Goal: Use online tool/utility: Utilize a website feature to perform a specific function

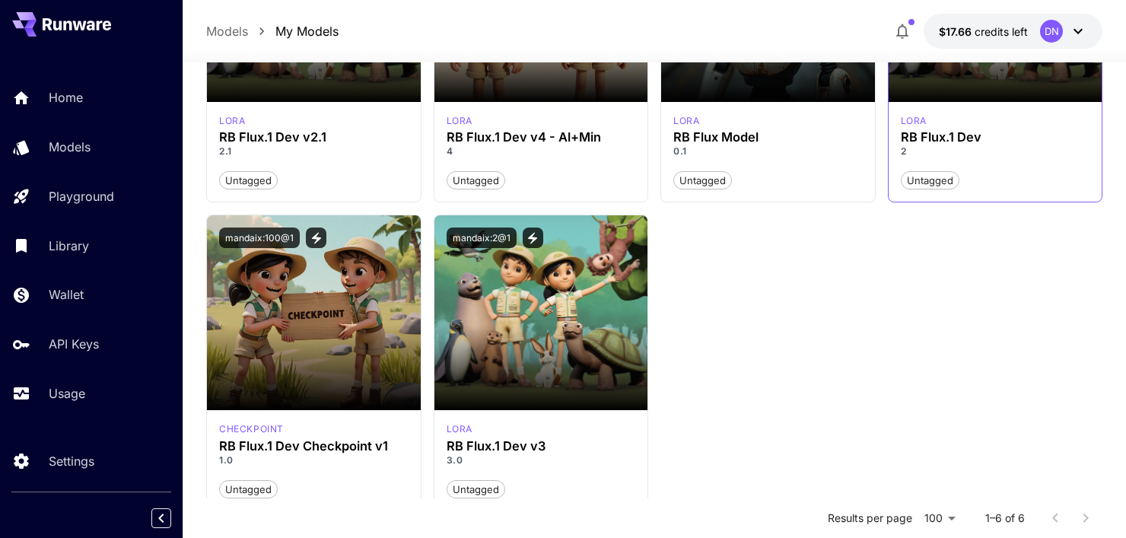
scroll to position [306, 0]
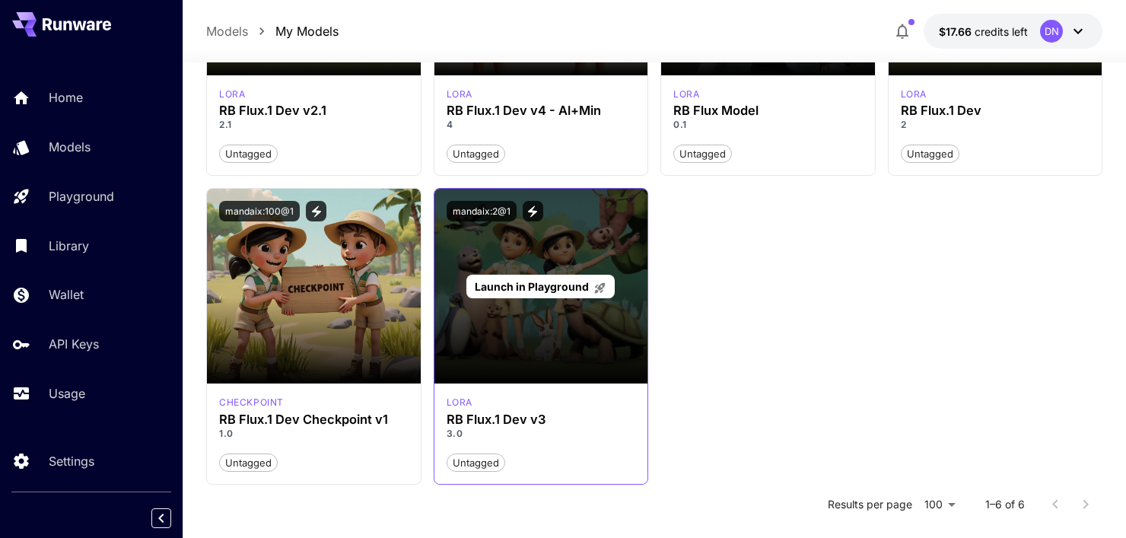
click at [586, 346] on div "Launch in Playground" at bounding box center [542, 286] width 214 height 195
click at [578, 291] on p "Launch in Playground" at bounding box center [541, 287] width 132 height 16
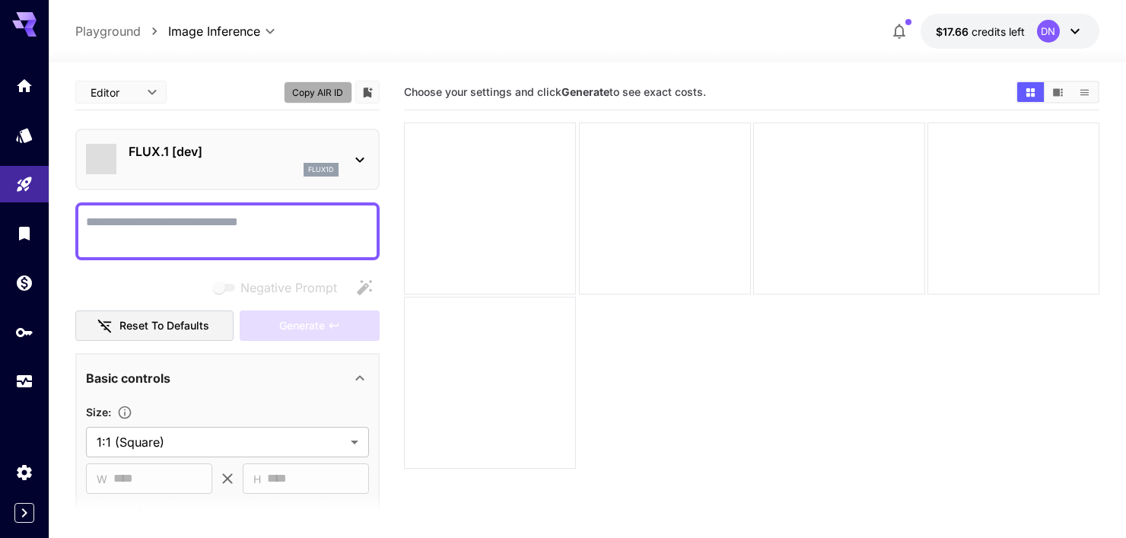
click at [316, 95] on button "Copy AIR ID" at bounding box center [318, 92] width 68 height 22
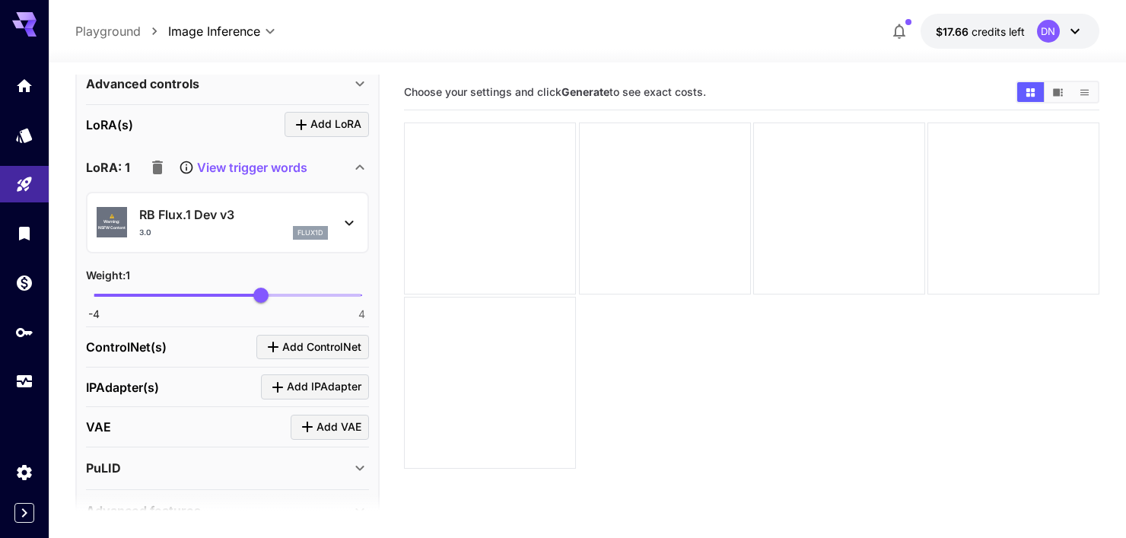
scroll to position [609, 0]
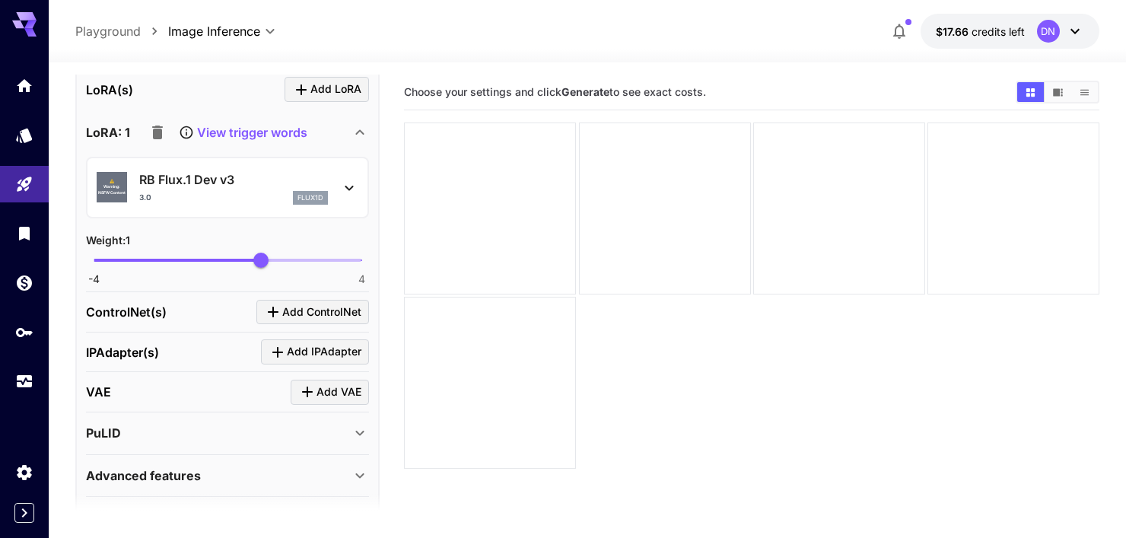
click at [274, 130] on p "View trigger words" at bounding box center [252, 132] width 110 height 18
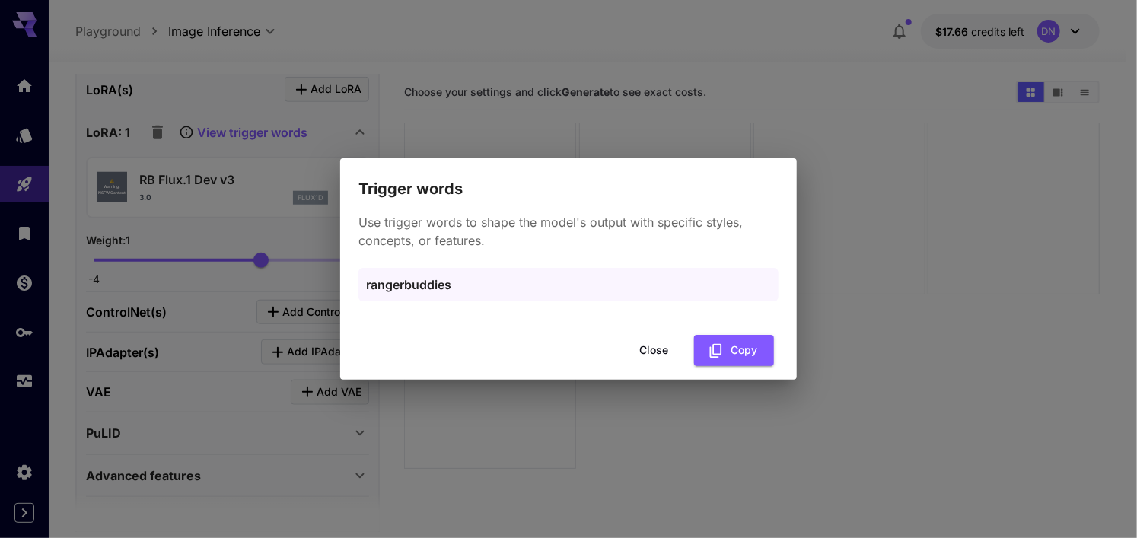
click at [656, 353] on button "Close" at bounding box center [653, 350] width 68 height 31
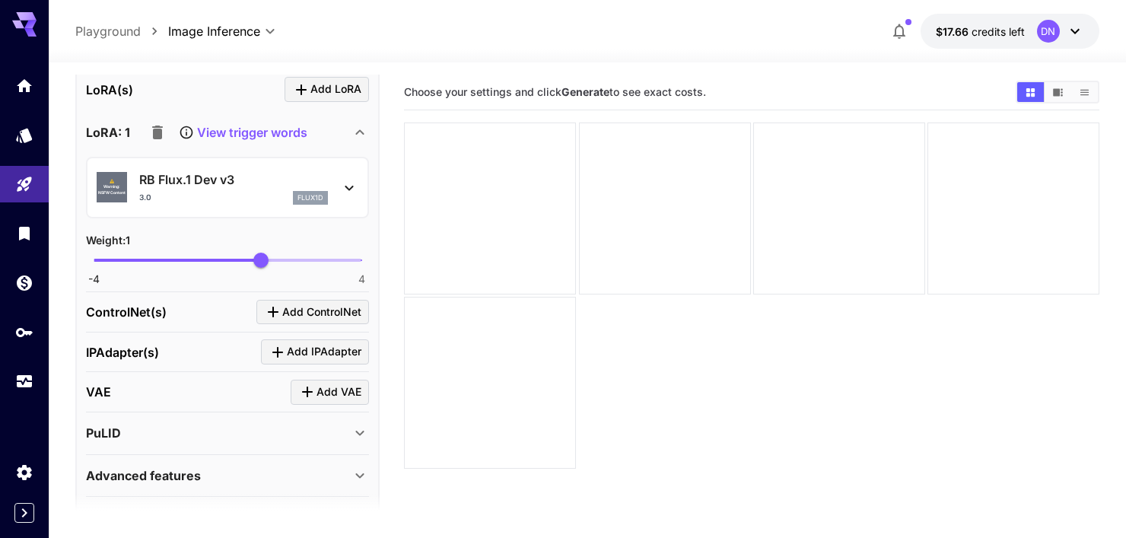
scroll to position [648, 0]
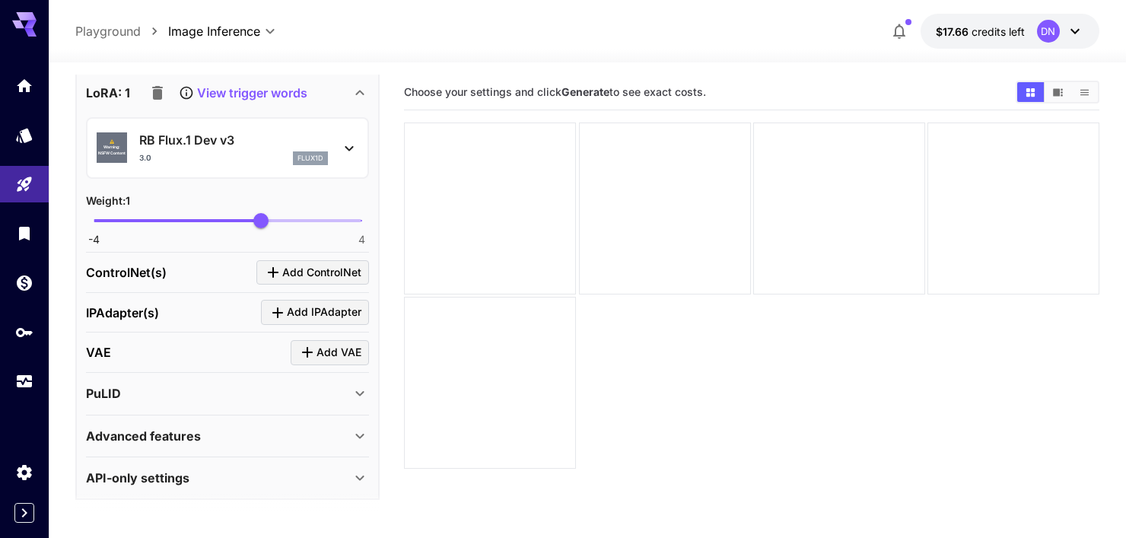
click at [250, 469] on div "API-only settings" at bounding box center [218, 478] width 265 height 18
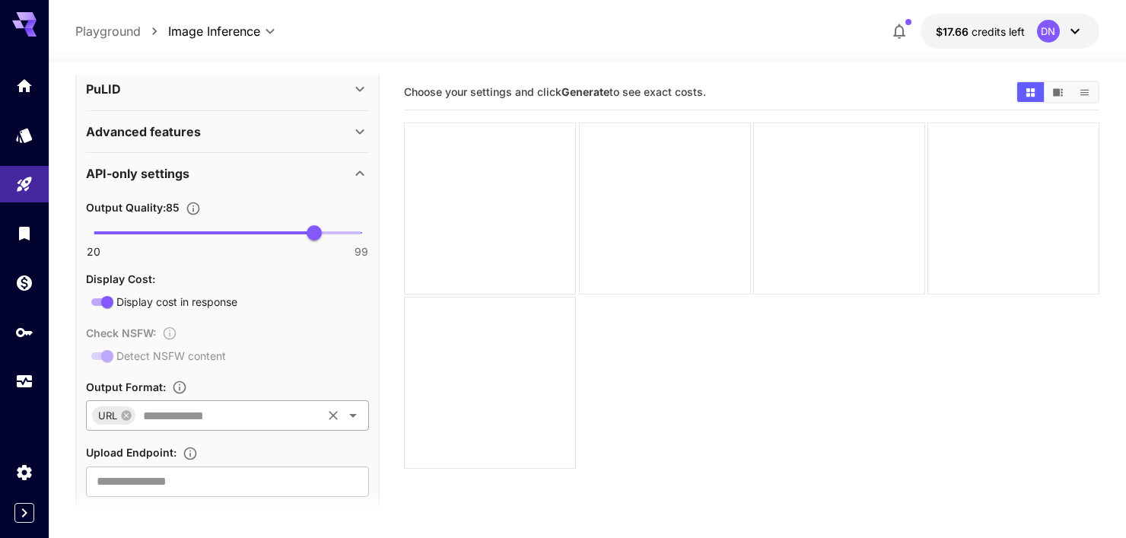
scroll to position [978, 0]
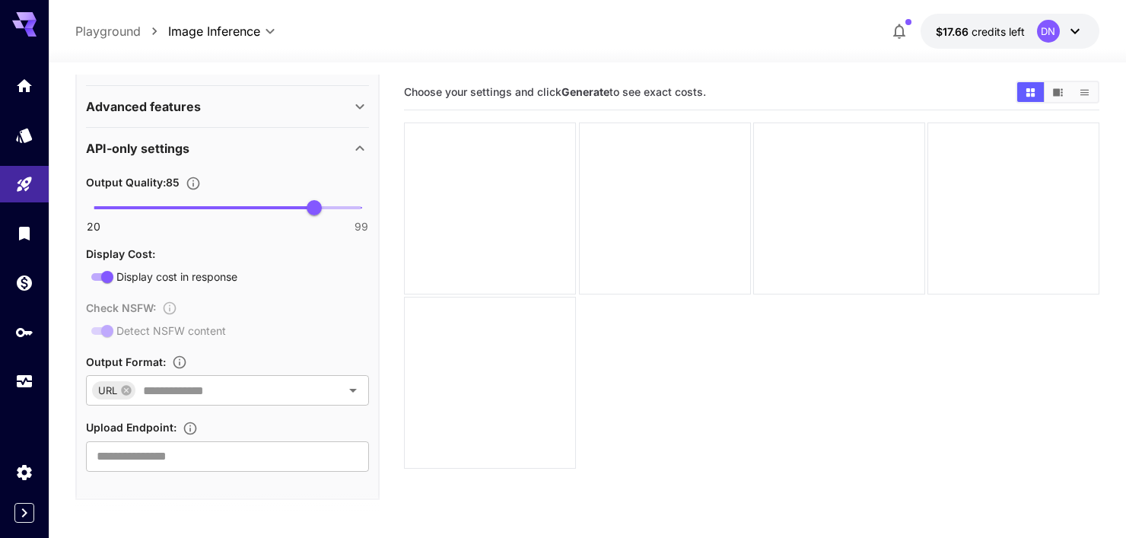
click at [431, 18] on div "**********" at bounding box center [587, 31] width 1024 height 35
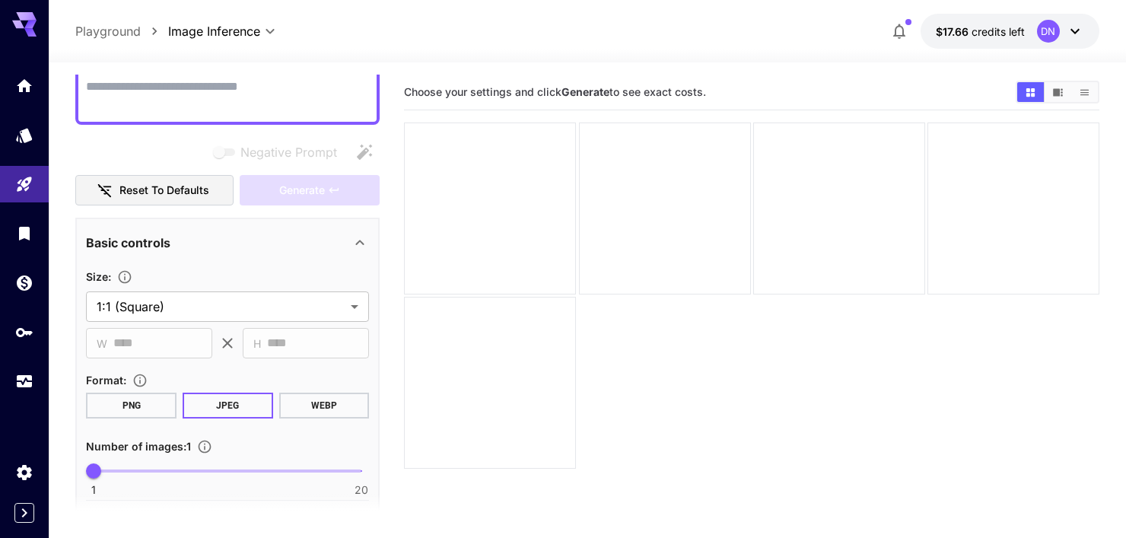
scroll to position [0, 0]
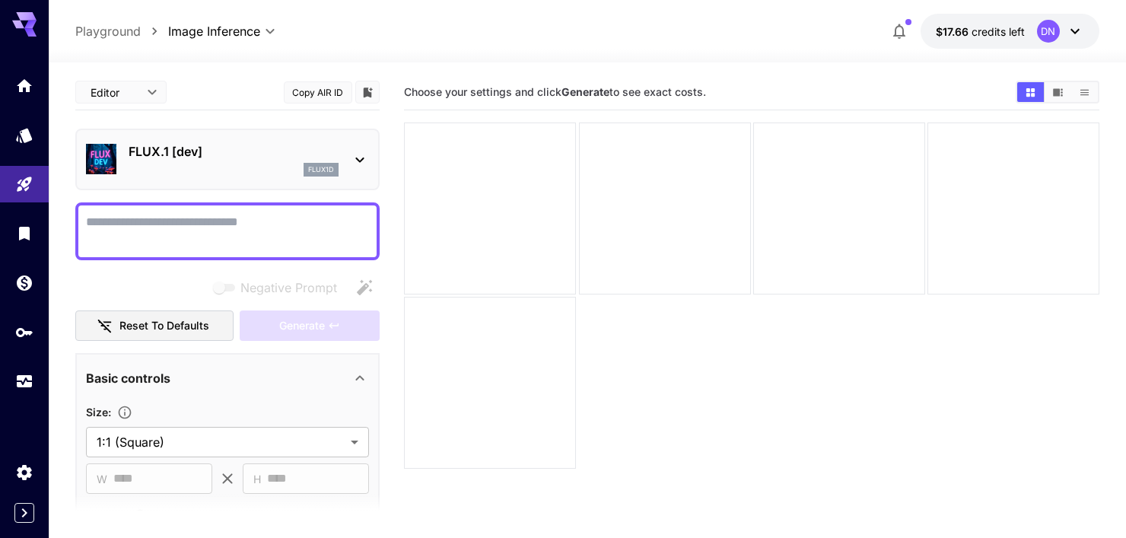
click at [142, 106] on body "**********" at bounding box center [563, 329] width 1126 height 658
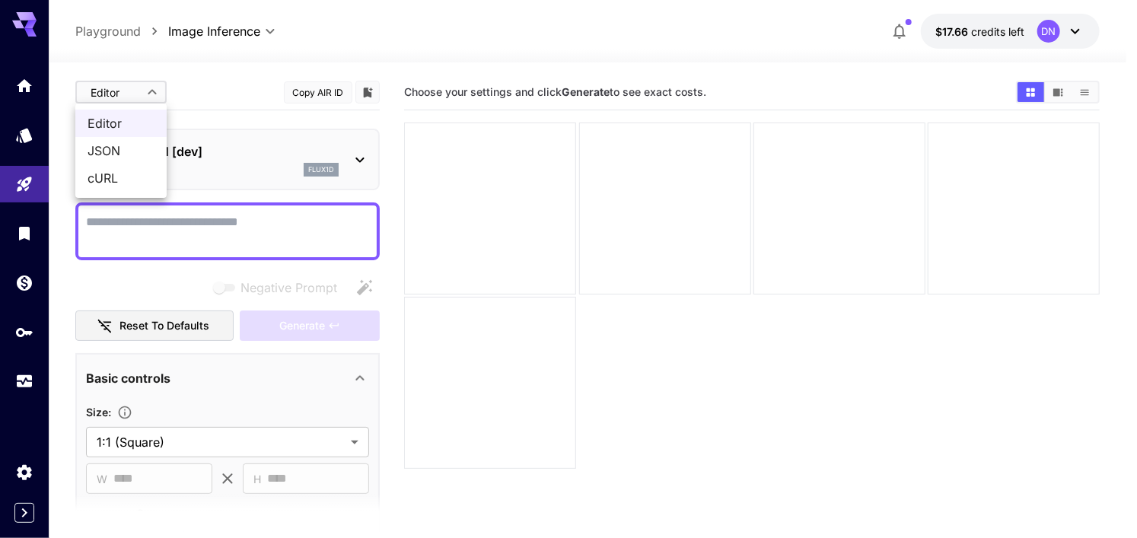
click at [253, 64] on div at bounding box center [568, 269] width 1137 height 538
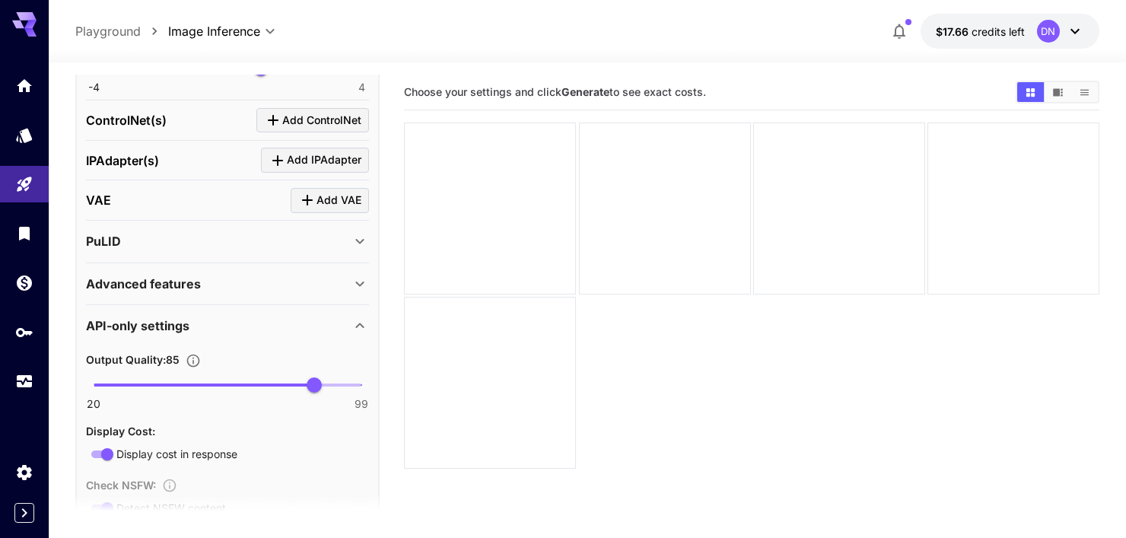
scroll to position [837, 0]
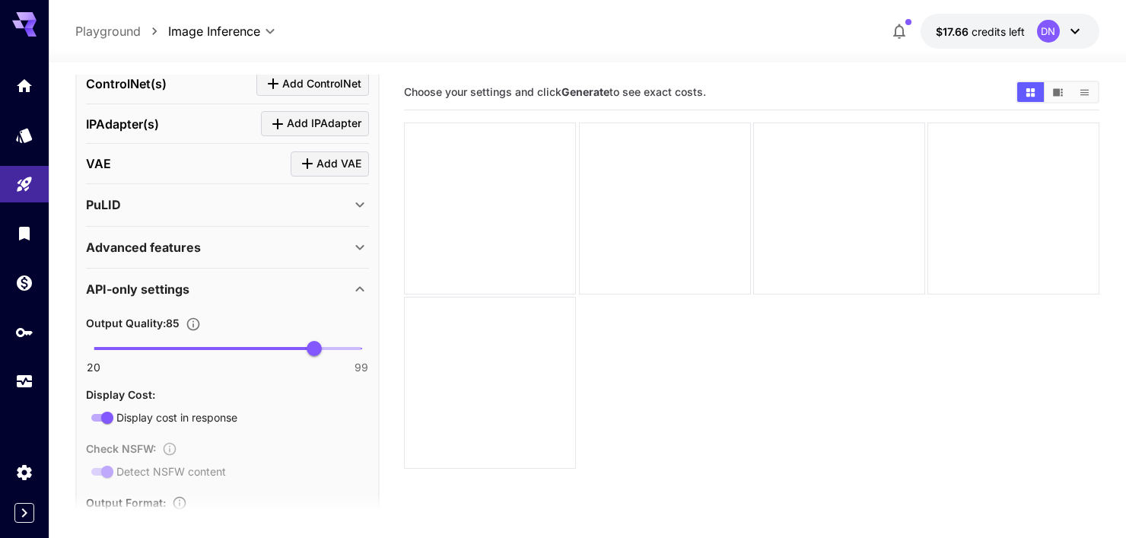
click at [276, 253] on div "Advanced features" at bounding box center [227, 247] width 283 height 37
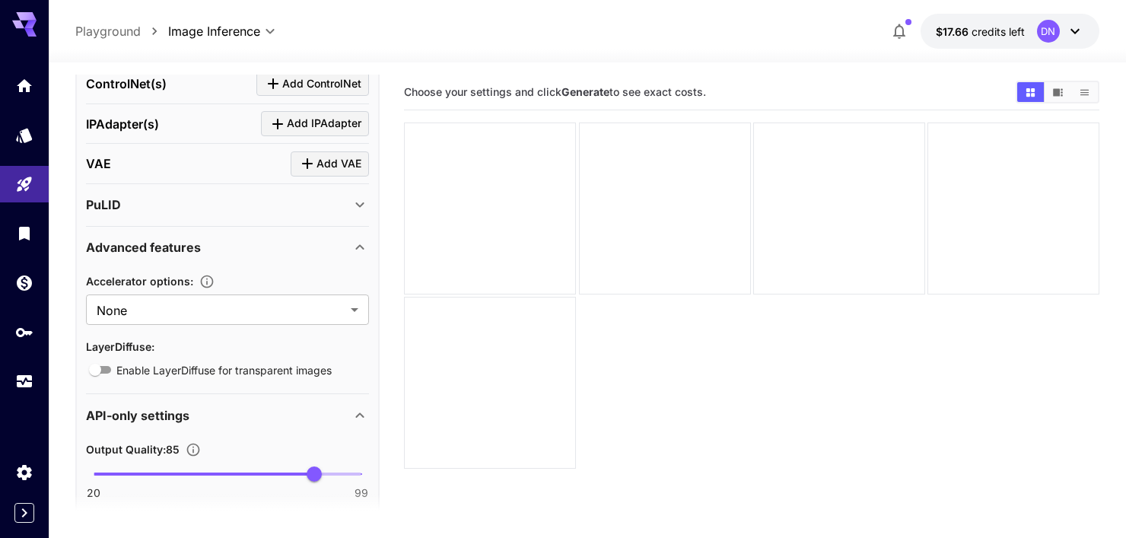
click at [279, 248] on div "Advanced features" at bounding box center [218, 247] width 265 height 18
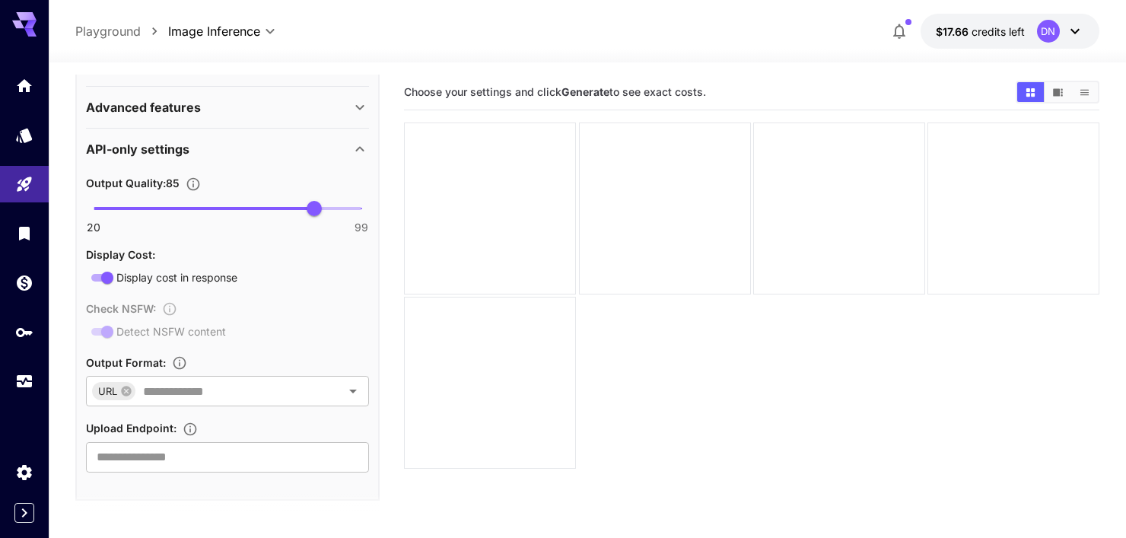
scroll to position [978, 0]
click at [349, 384] on icon "Open" at bounding box center [353, 390] width 18 height 18
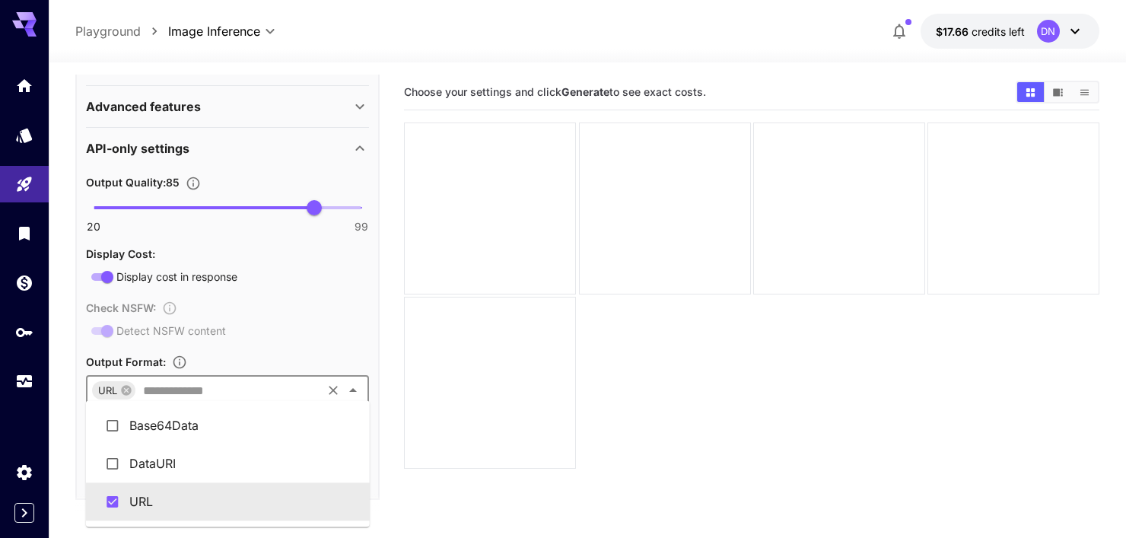
click at [349, 384] on icon "Close" at bounding box center [353, 390] width 18 height 18
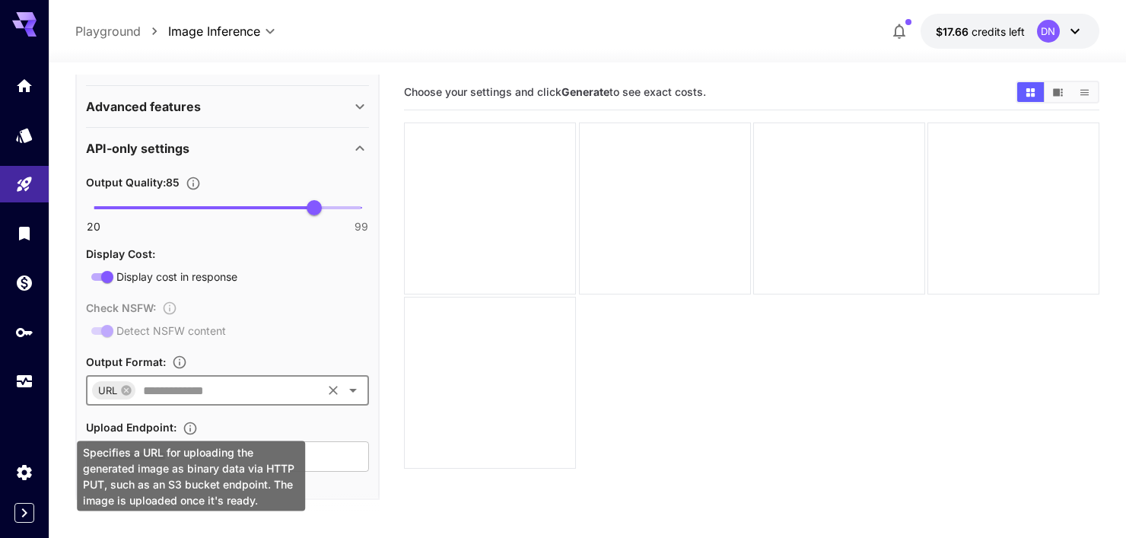
click at [198, 422] on icon "Specifies a URL for uploading the generated image as binary data via HTTP PUT, …" at bounding box center [190, 428] width 15 height 15
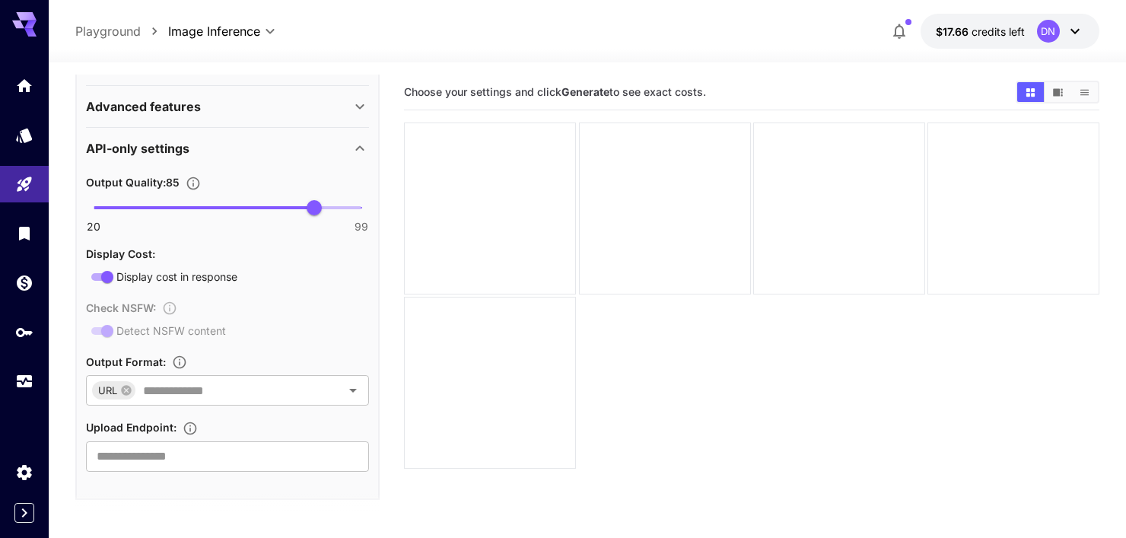
click at [253, 428] on div "Upload Endpoint :" at bounding box center [227, 427] width 283 height 18
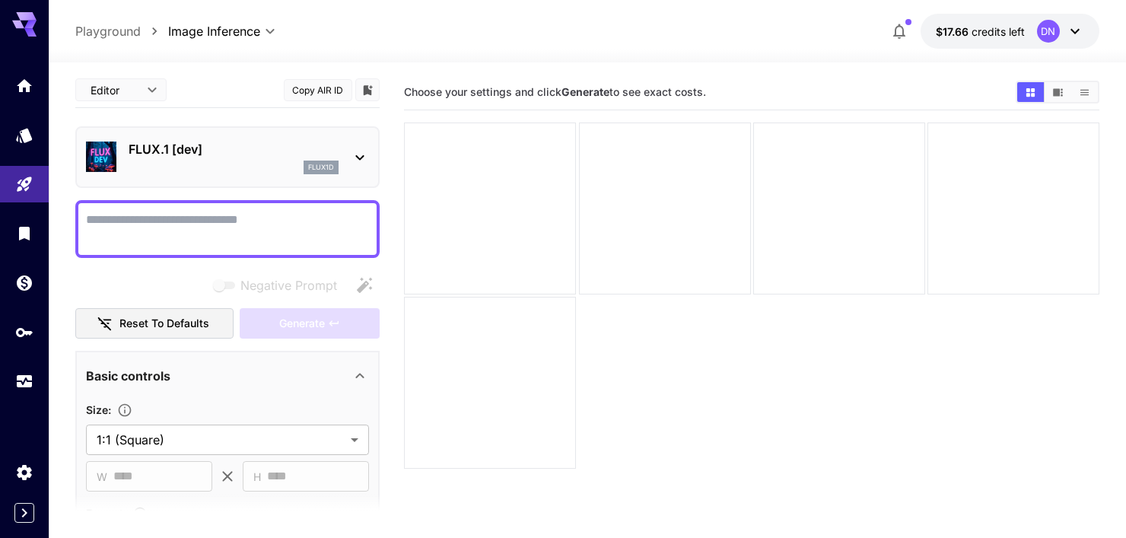
scroll to position [0, 0]
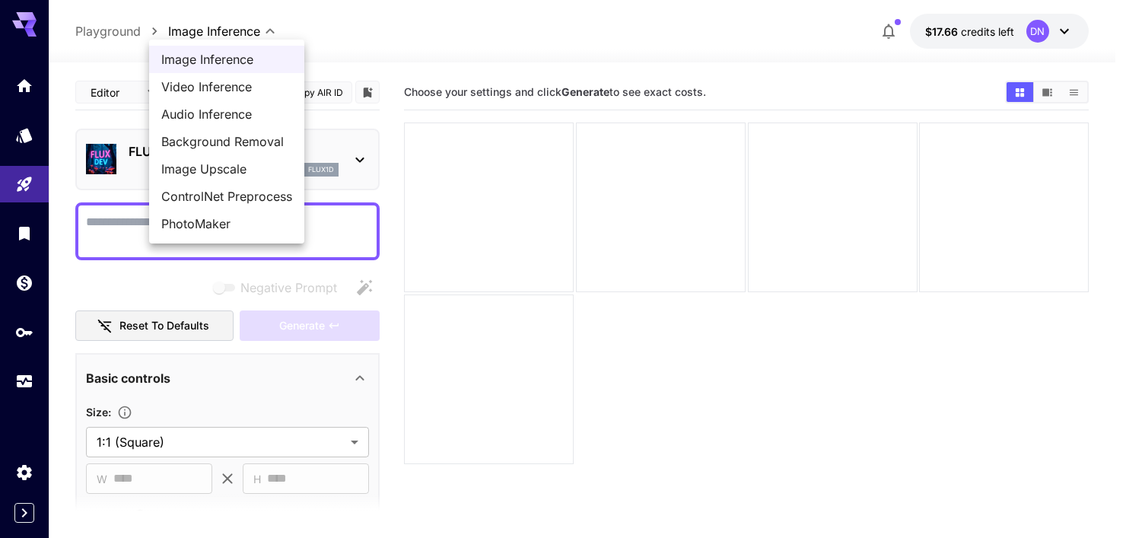
click at [224, 36] on body "**********" at bounding box center [563, 329] width 1126 height 658
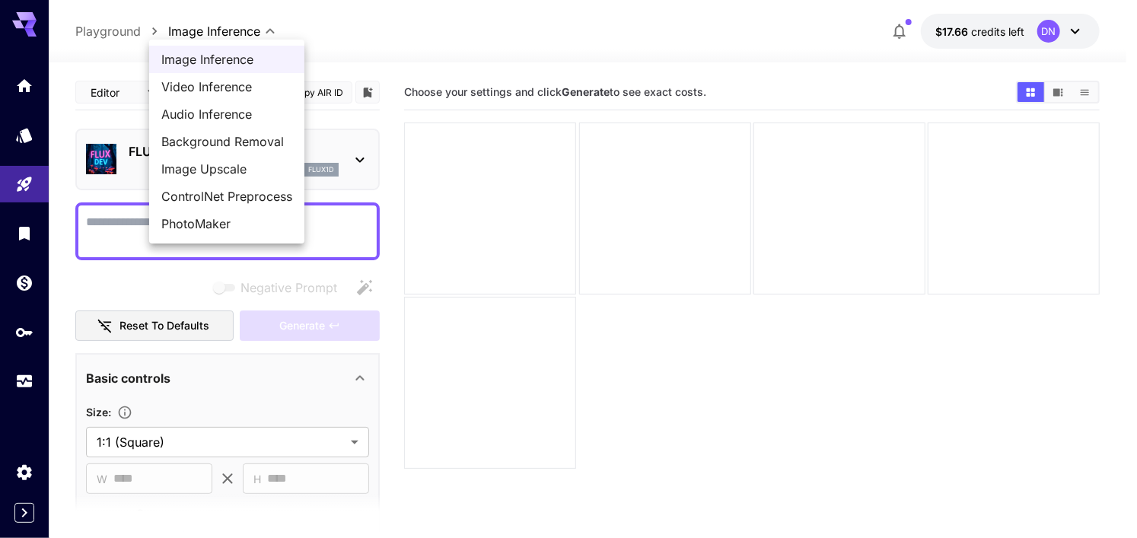
click at [365, 43] on div at bounding box center [568, 269] width 1137 height 538
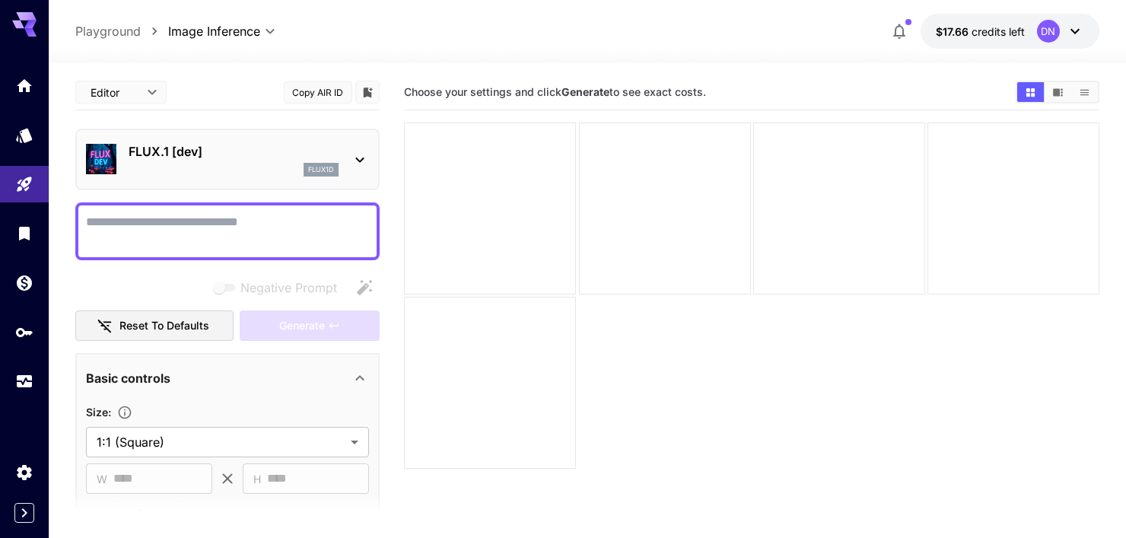
click at [107, 32] on p "Playground" at bounding box center [107, 31] width 65 height 18
click at [903, 33] on icon "button" at bounding box center [899, 31] width 12 height 15
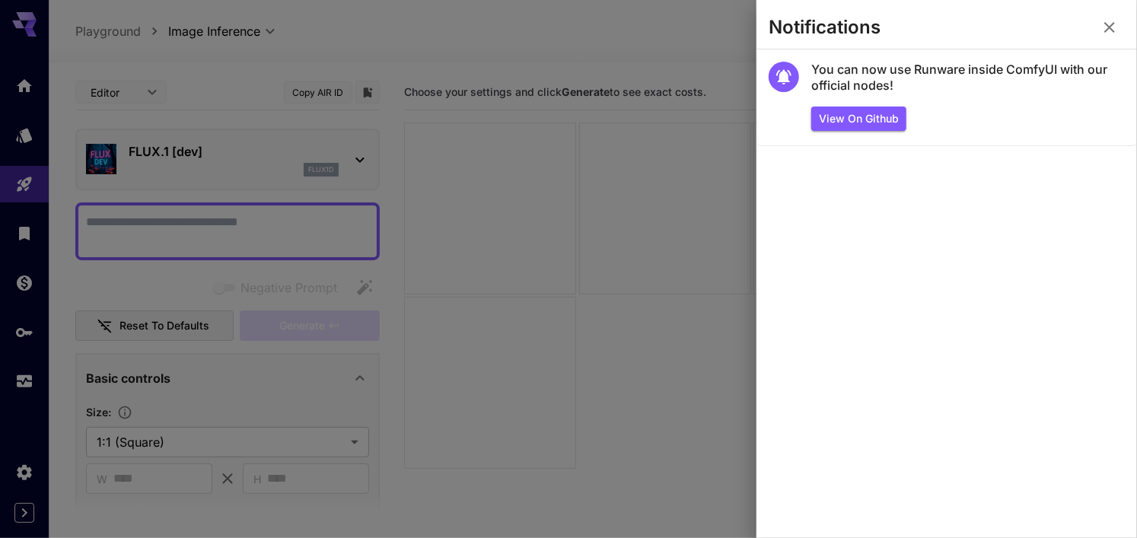
click at [1116, 21] on icon "button" at bounding box center [1109, 27] width 18 height 18
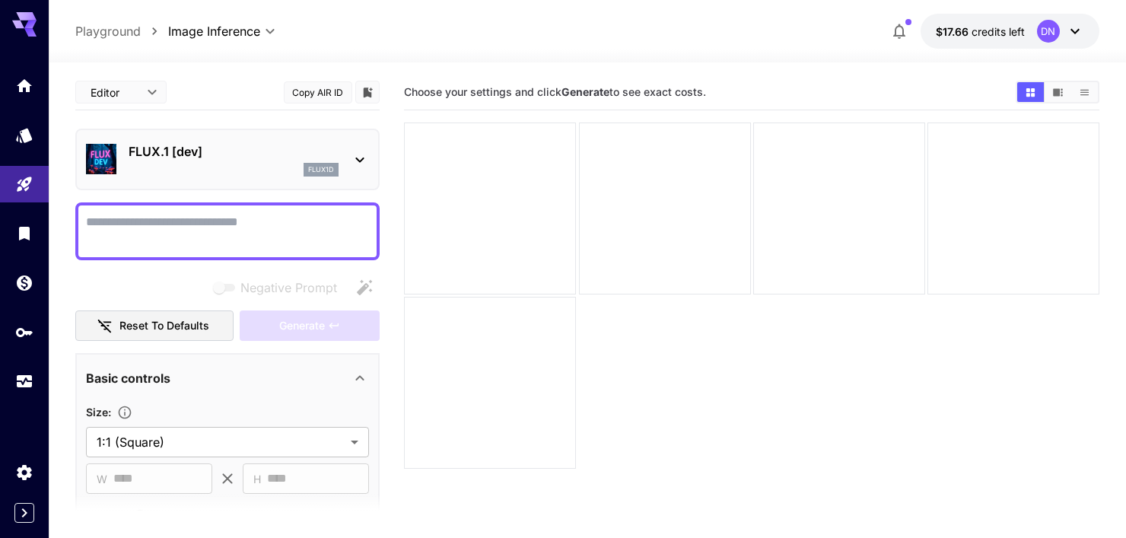
click at [1087, 94] on icon "Show media in list view" at bounding box center [1084, 92] width 11 height 11
click at [1059, 93] on icon "Show media in video view" at bounding box center [1058, 92] width 10 height 8
click at [1026, 91] on icon "Show media in grid view" at bounding box center [1030, 92] width 11 height 11
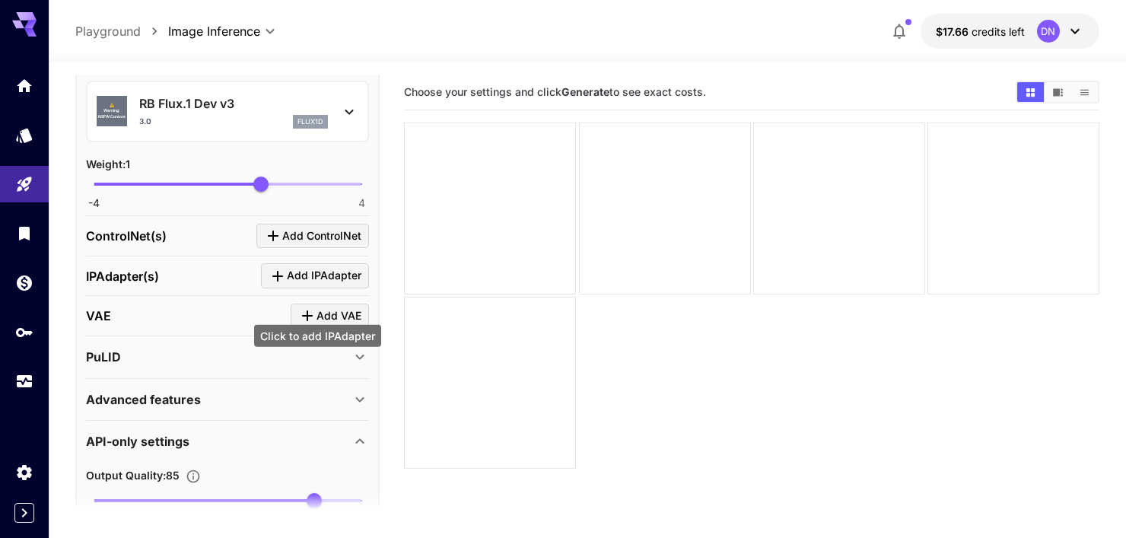
scroll to position [120, 0]
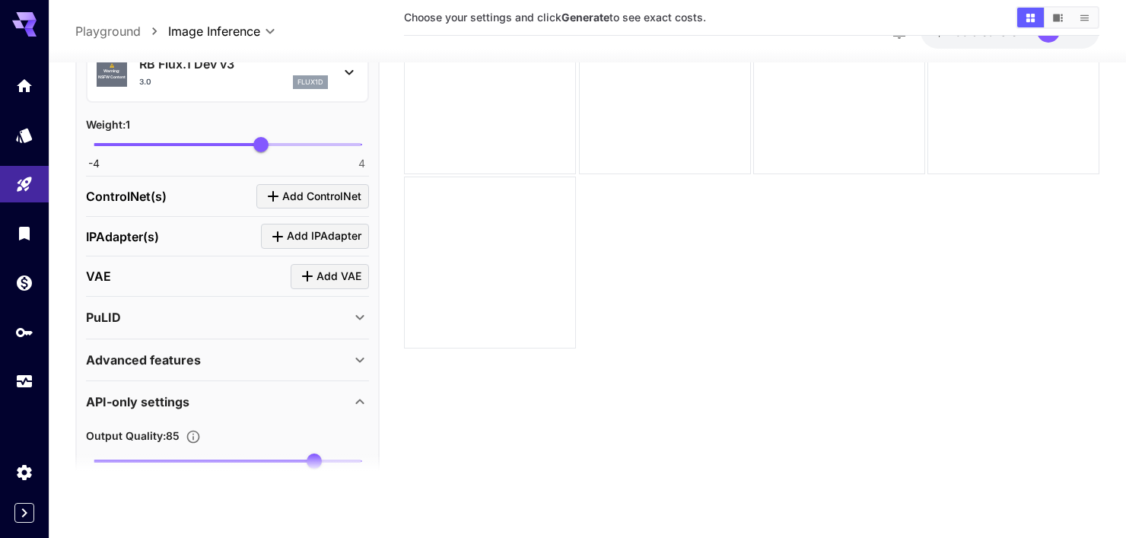
click at [346, 312] on div "PuLID" at bounding box center [218, 317] width 265 height 18
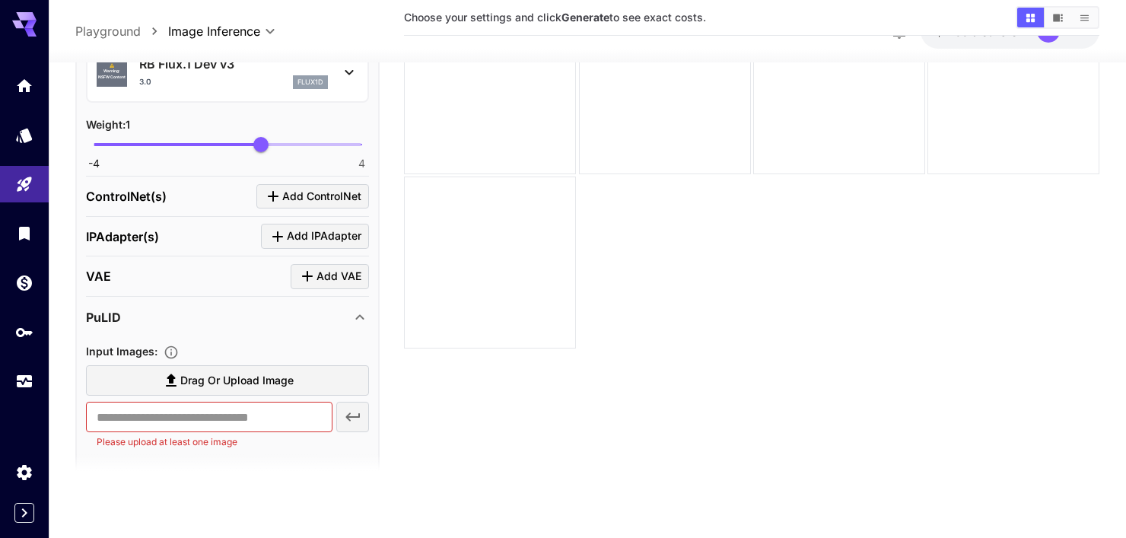
click at [346, 312] on div "PuLID" at bounding box center [218, 317] width 265 height 18
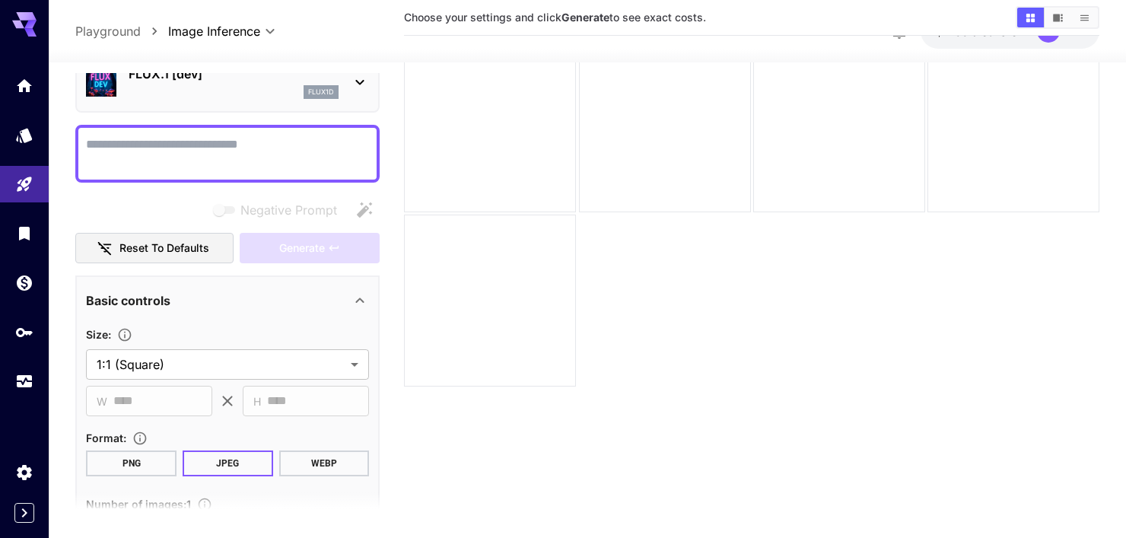
scroll to position [44, 0]
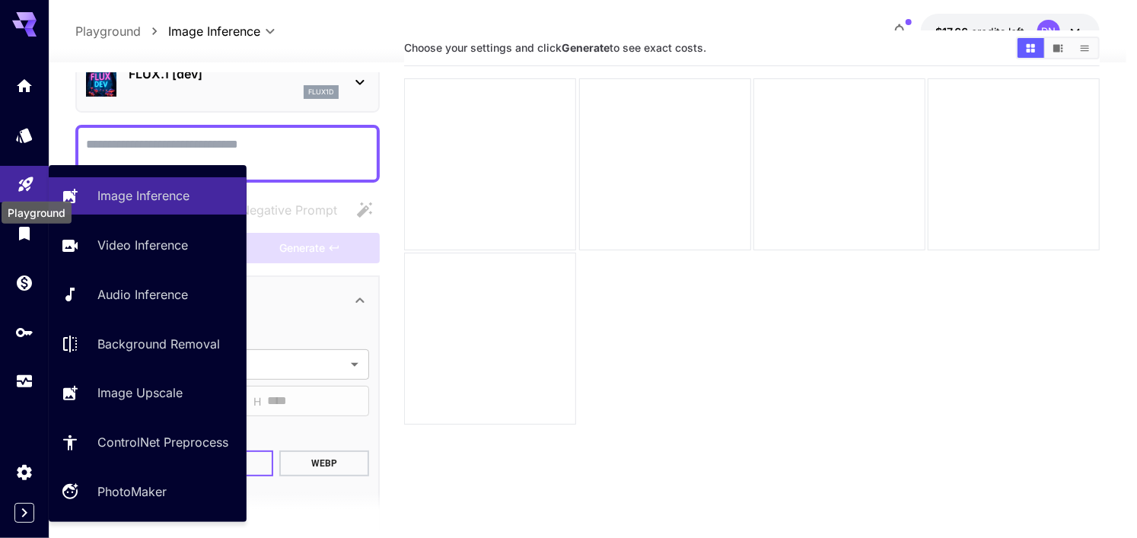
click at [28, 184] on icon "Playground" at bounding box center [26, 181] width 18 height 18
click at [28, 184] on icon "Playground" at bounding box center [26, 180] width 18 height 18
click at [28, 184] on icon "Playground" at bounding box center [26, 179] width 18 height 18
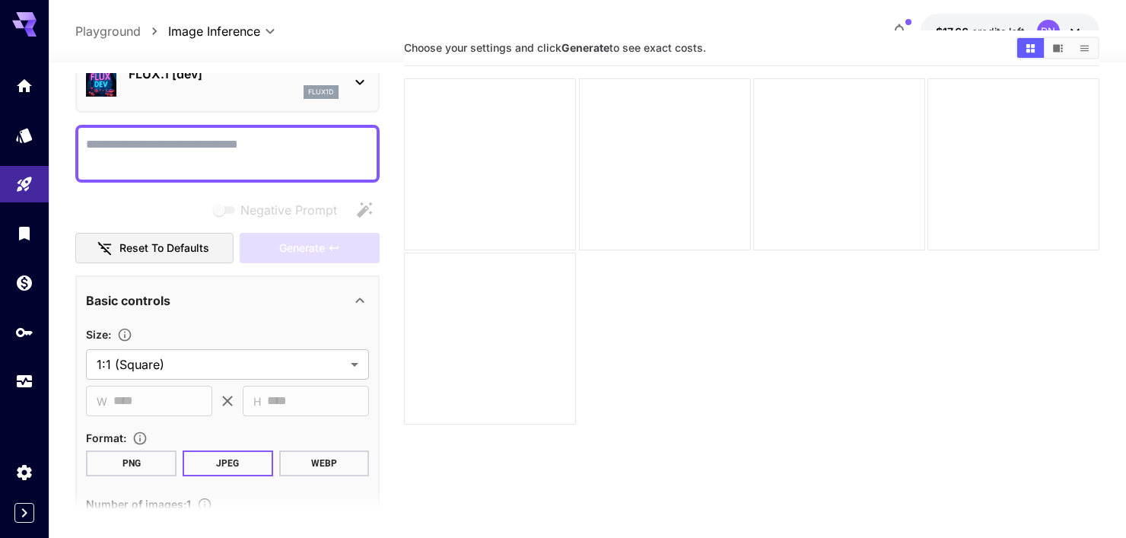
click at [27, 258] on div at bounding box center [24, 233] width 49 height 333
click at [26, 248] on link at bounding box center [24, 233] width 49 height 37
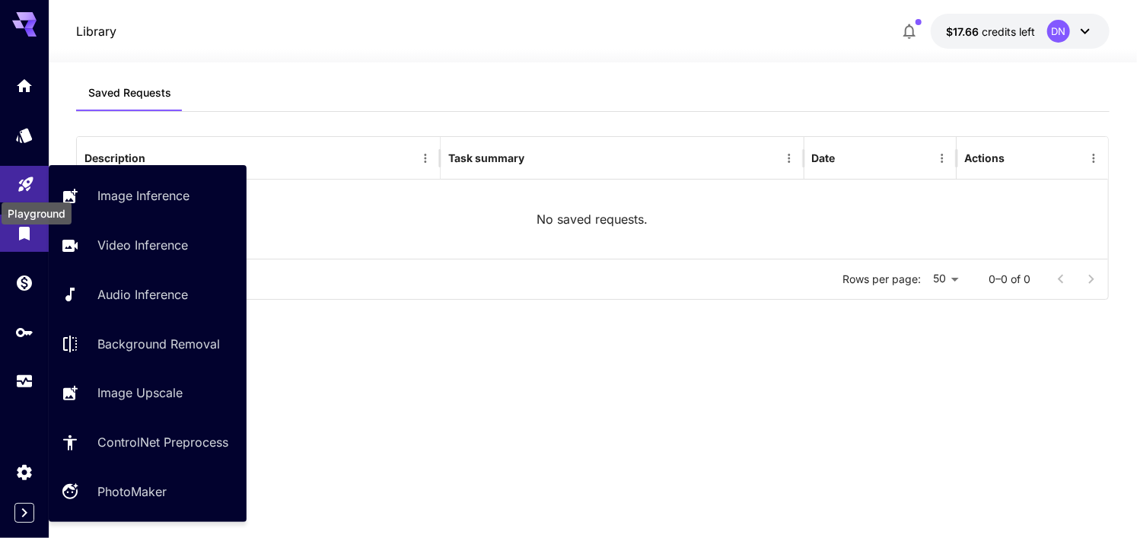
click at [20, 187] on icon "Playground" at bounding box center [25, 180] width 14 height 14
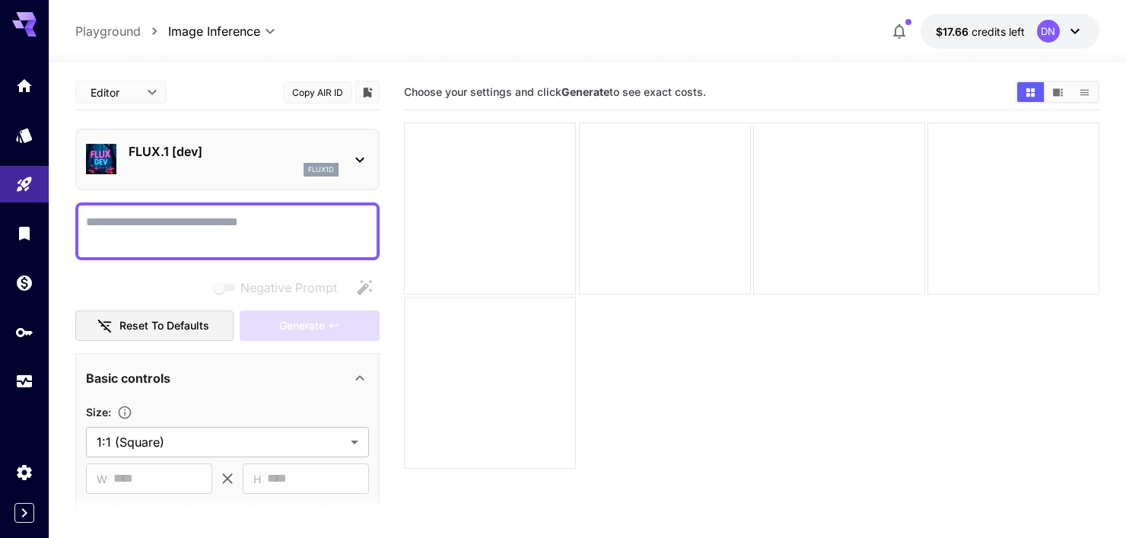
click at [124, 30] on p "Playground" at bounding box center [107, 31] width 65 height 18
click at [24, 94] on link at bounding box center [24, 85] width 49 height 37
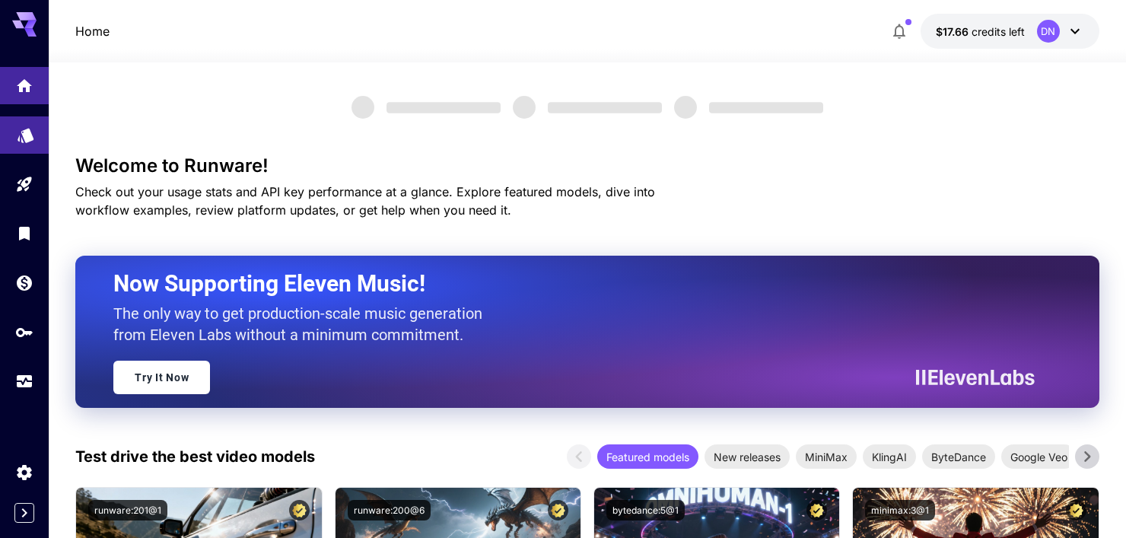
click at [31, 144] on link at bounding box center [24, 134] width 49 height 37
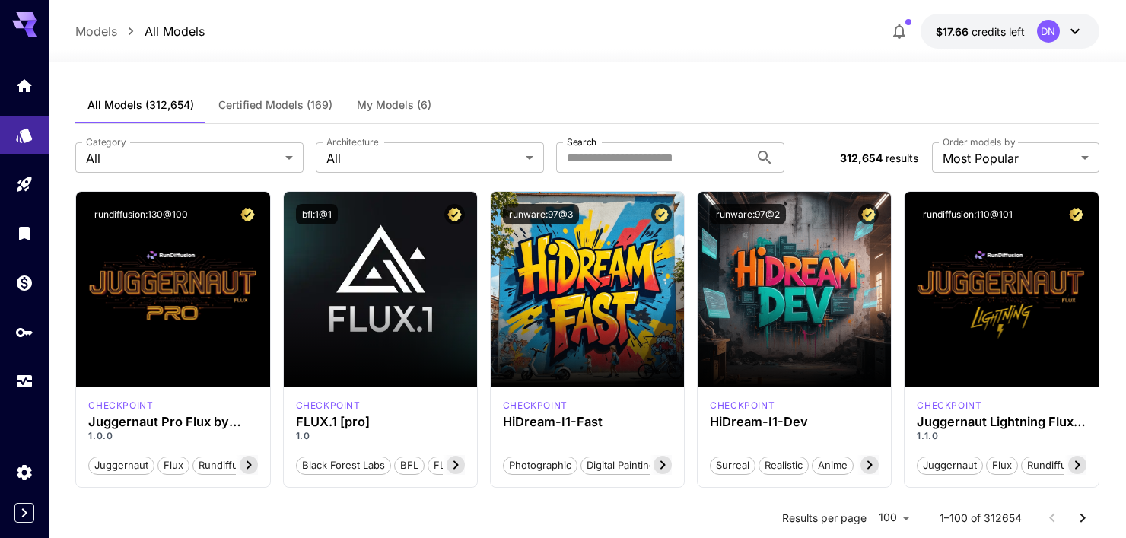
click at [368, 97] on button "My Models (6)" at bounding box center [394, 105] width 99 height 37
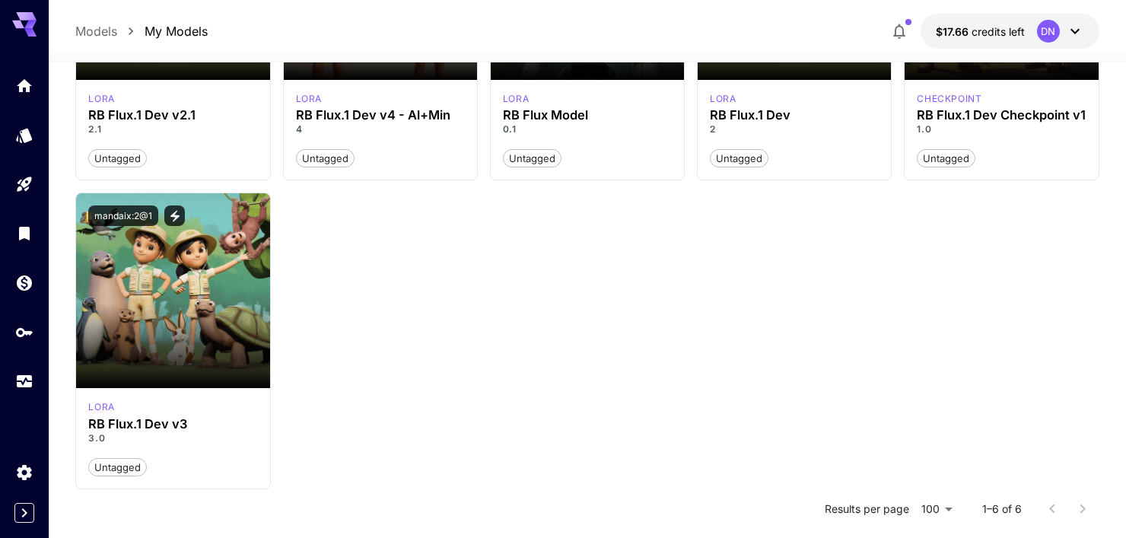
scroll to position [304, 0]
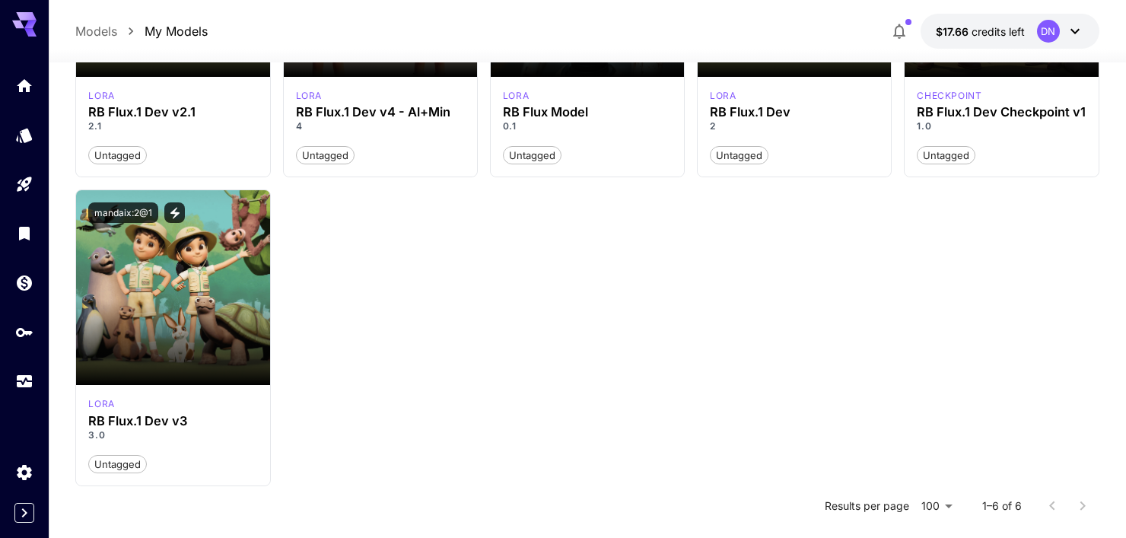
drag, startPoint x: 237, startPoint y: 398, endPoint x: 712, endPoint y: 348, distance: 478.3
click at [712, 348] on div "Launch in Playground mandaix:1@3 [PERSON_NAME] Flux.1 Dev v2.1 2.1 Untagged Lau…" at bounding box center [587, 184] width 1024 height 606
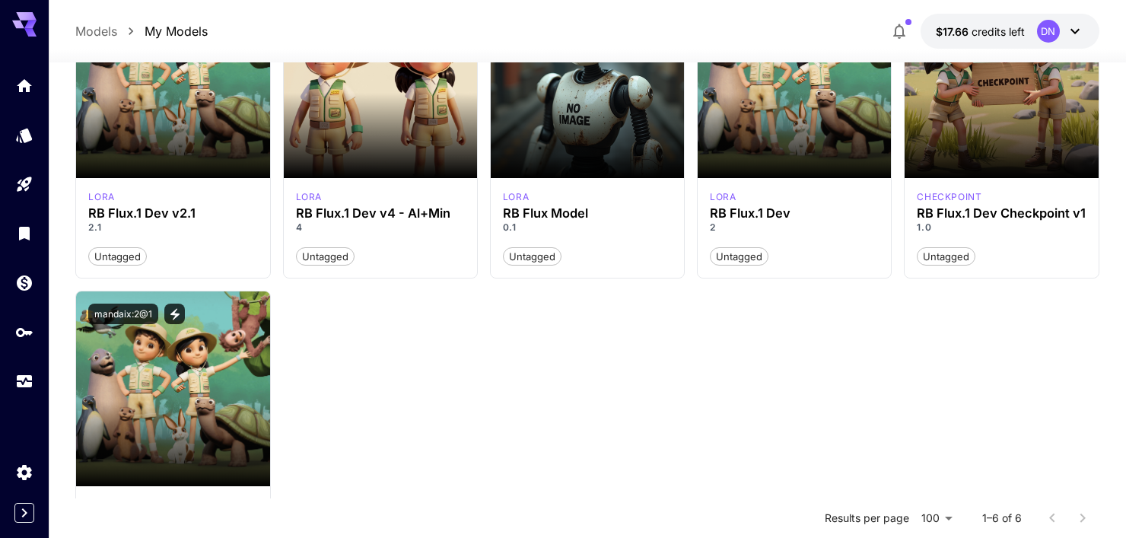
scroll to position [336, 0]
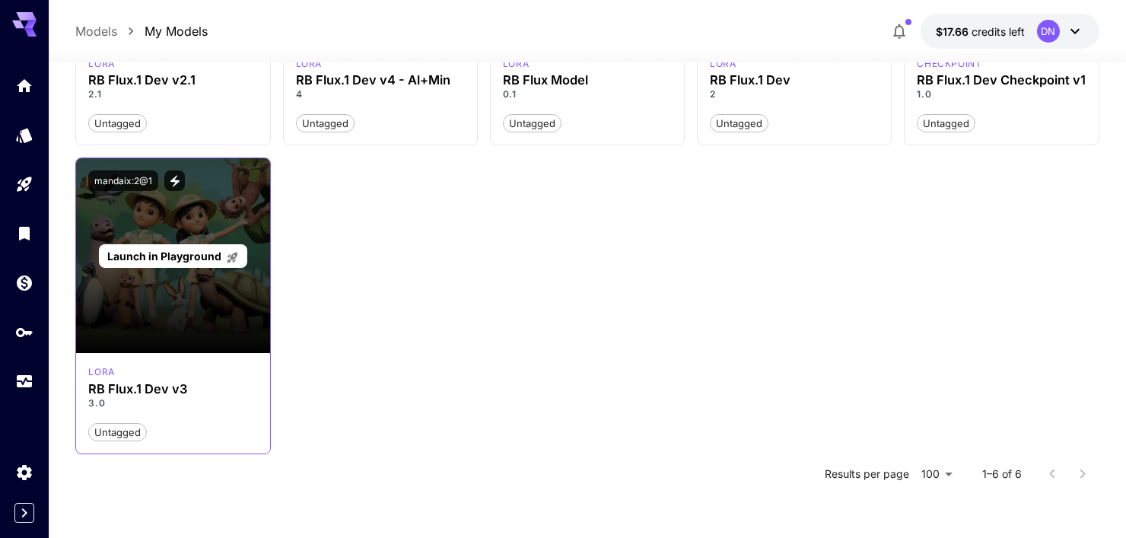
click at [151, 330] on div "Launch in Playground" at bounding box center [172, 255] width 193 height 195
click at [162, 258] on span "Launch in Playground" at bounding box center [164, 256] width 114 height 13
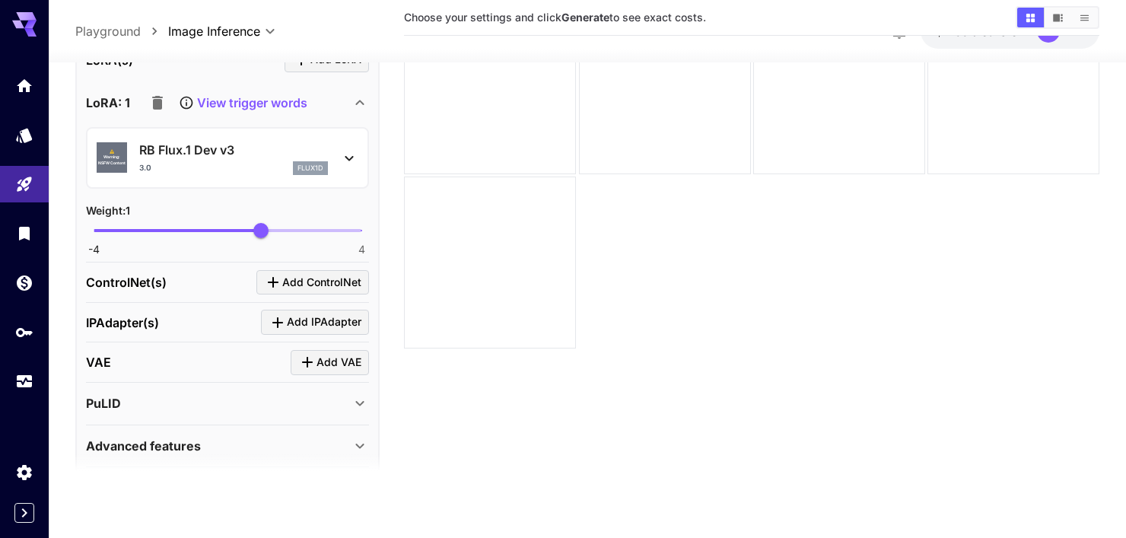
scroll to position [648, 0]
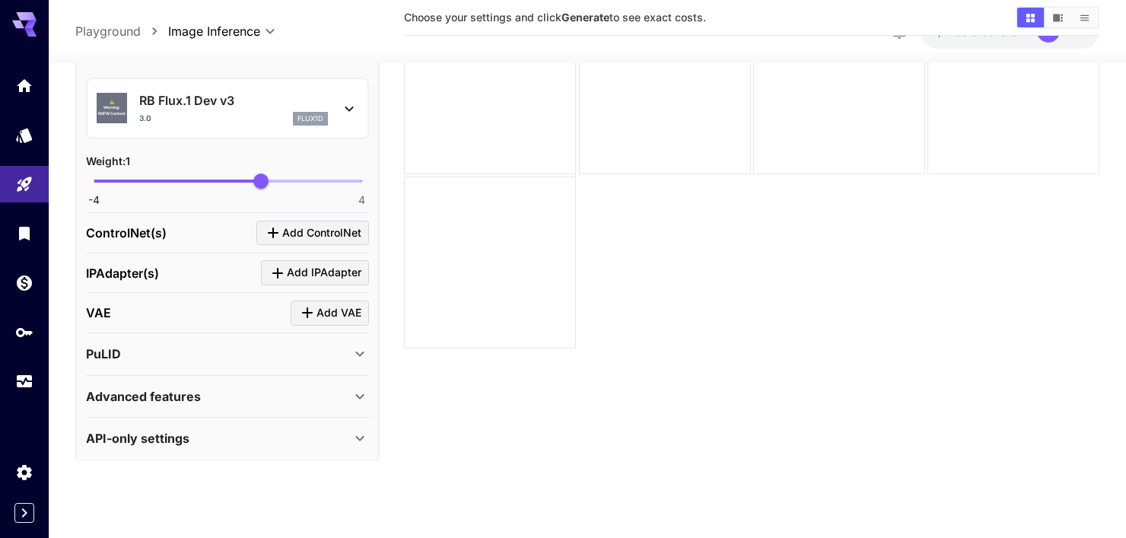
click at [212, 432] on div "API-only settings" at bounding box center [218, 438] width 265 height 18
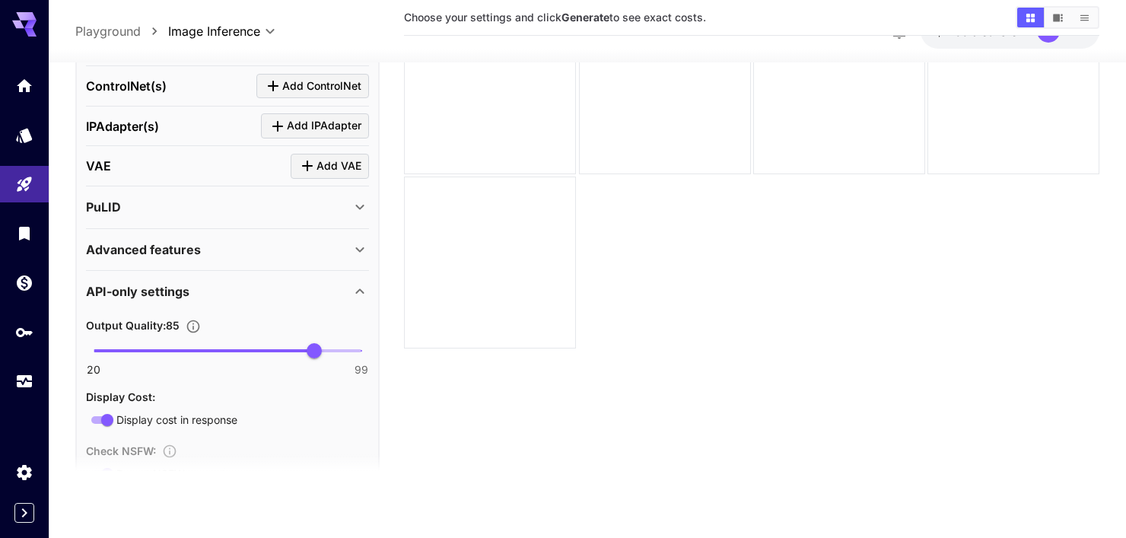
scroll to position [750, 0]
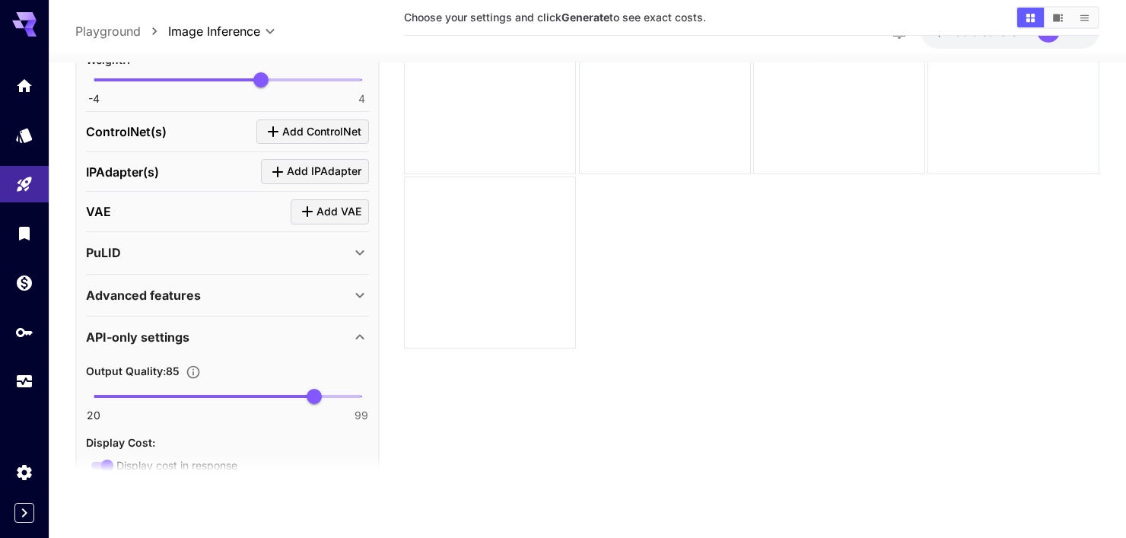
click at [300, 288] on div "Advanced features" at bounding box center [218, 295] width 265 height 18
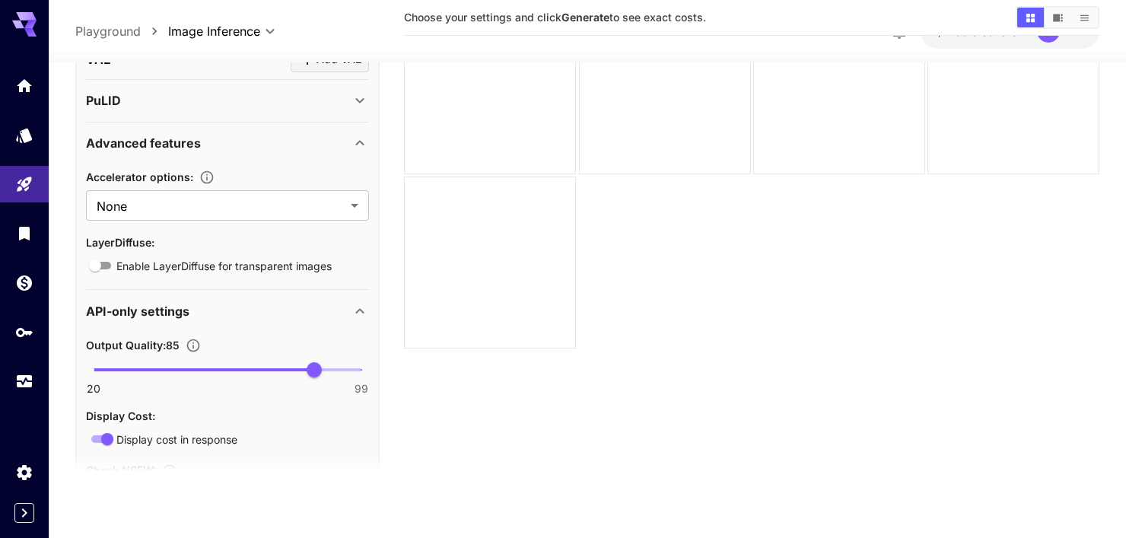
scroll to position [826, 0]
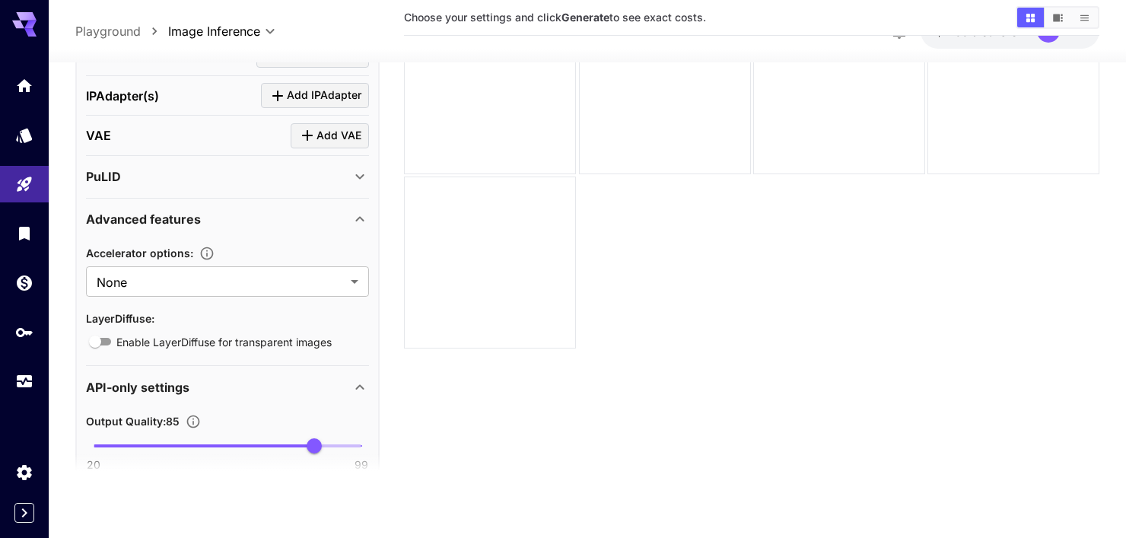
click at [310, 211] on div "Advanced features" at bounding box center [218, 219] width 265 height 18
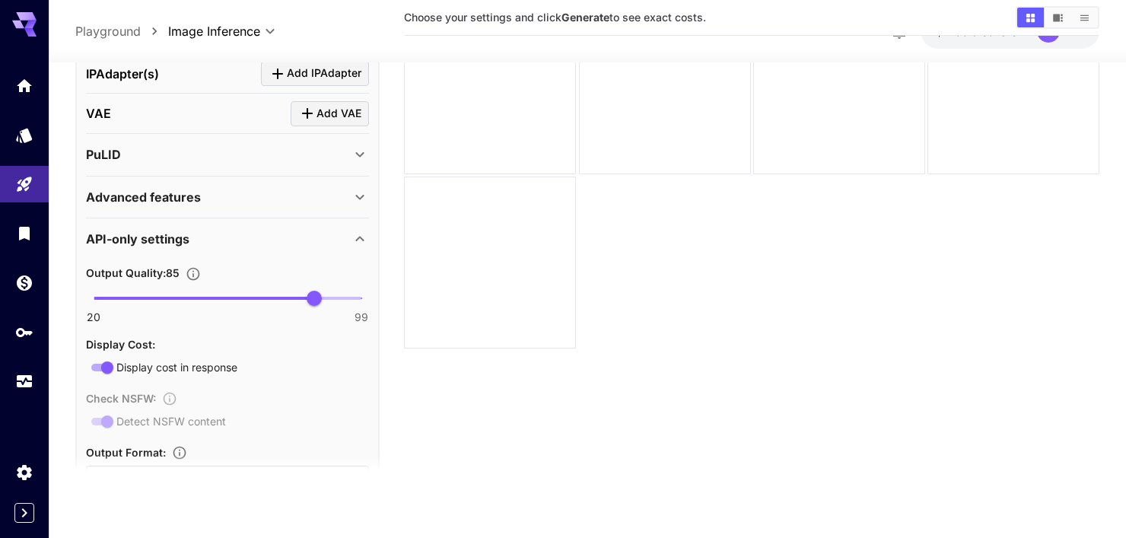
scroll to position [978, 0]
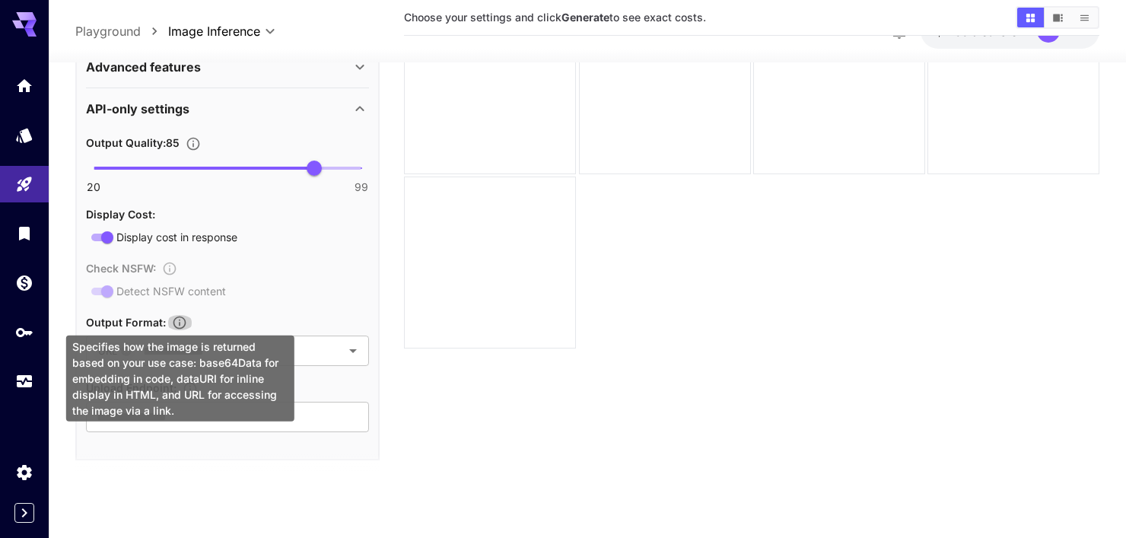
click at [181, 317] on icon "Specifies how the image is returned based on your use case: base64Data for embe…" at bounding box center [179, 323] width 15 height 15
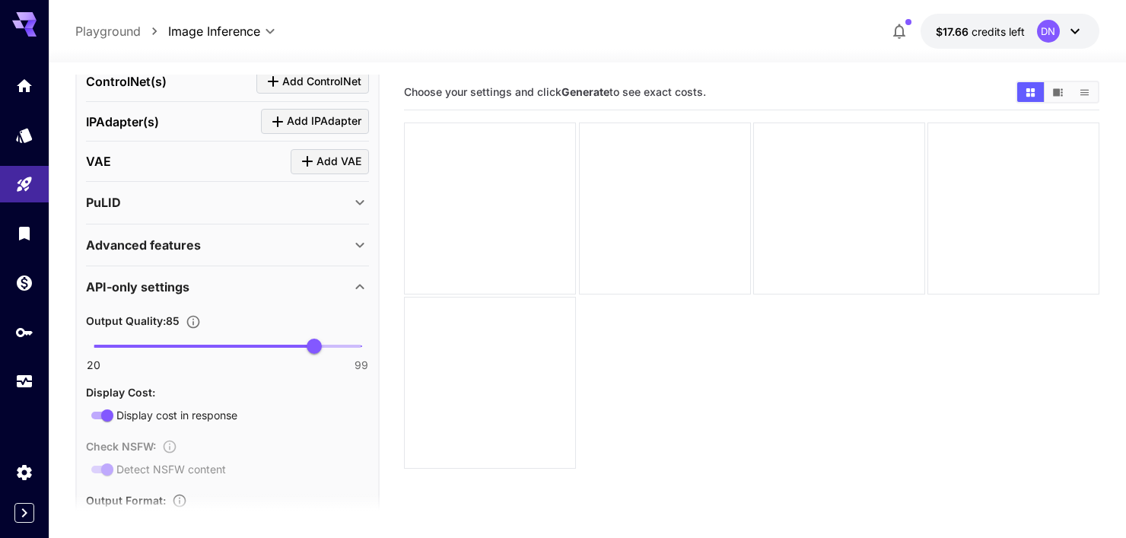
scroll to position [826, 0]
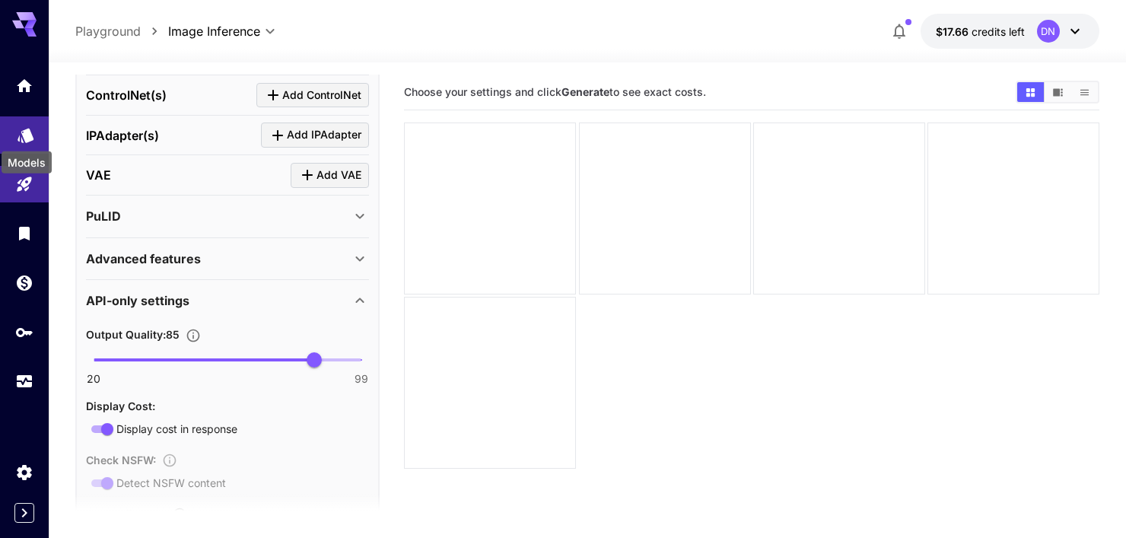
click at [24, 131] on icon "Models" at bounding box center [26, 134] width 16 height 14
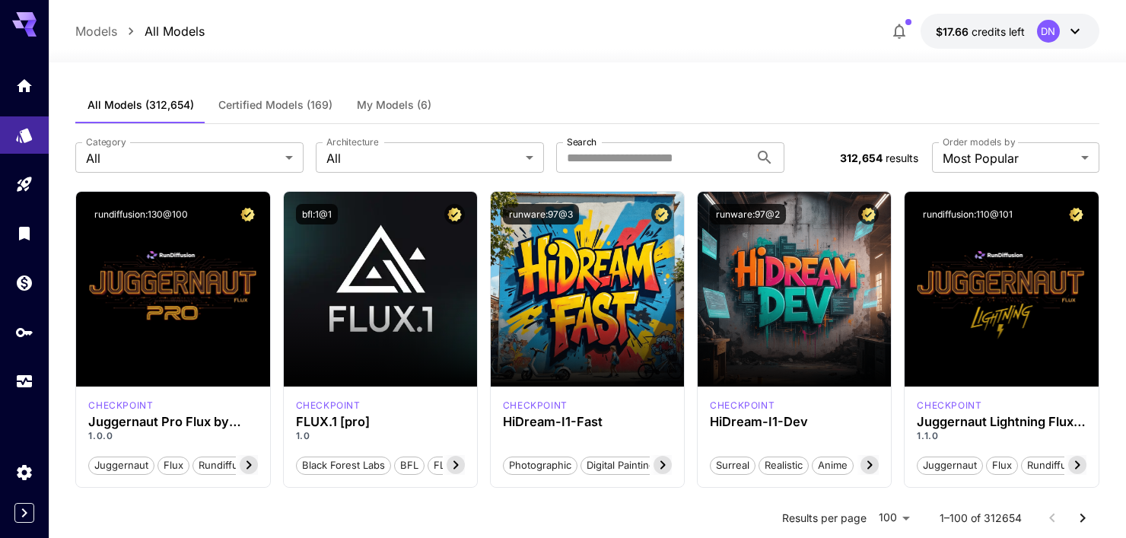
click at [407, 106] on span "My Models (6)" at bounding box center [394, 105] width 75 height 14
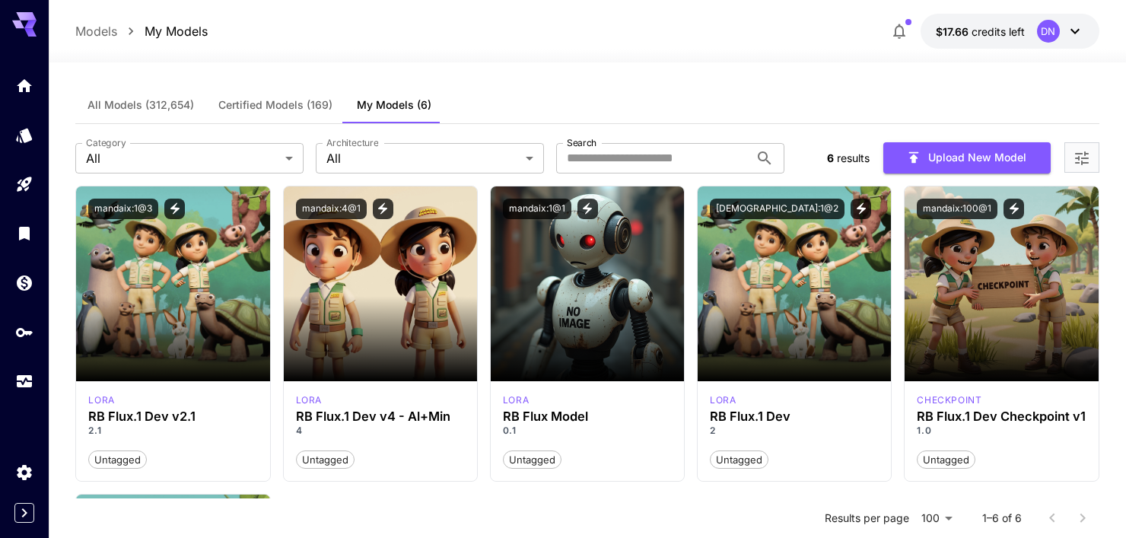
click at [1091, 156] on div at bounding box center [1082, 157] width 35 height 30
click at [1082, 158] on icon "Open more filters" at bounding box center [1082, 158] width 14 height 14
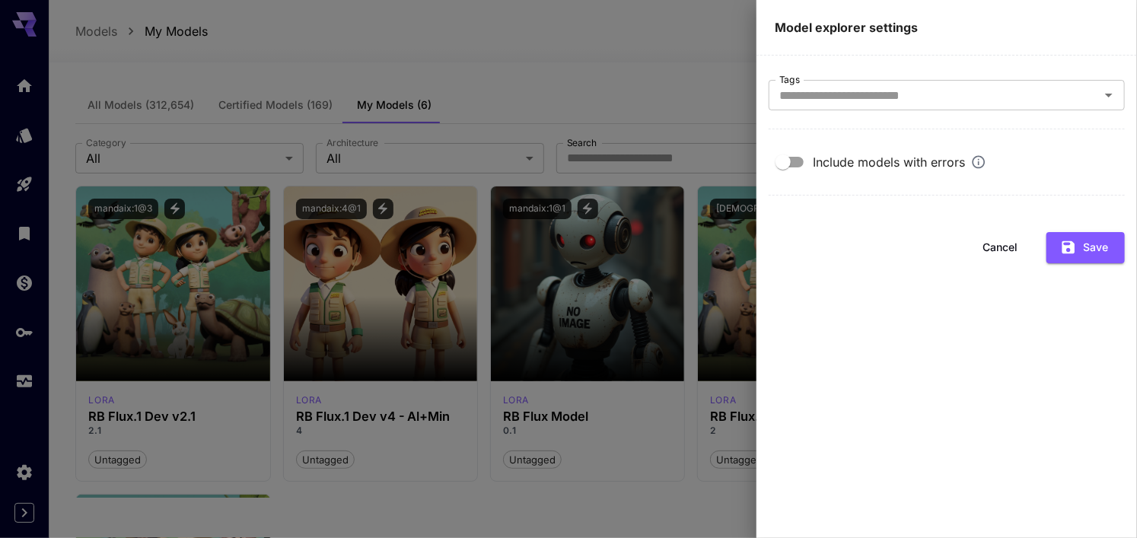
click at [673, 81] on div at bounding box center [568, 269] width 1137 height 538
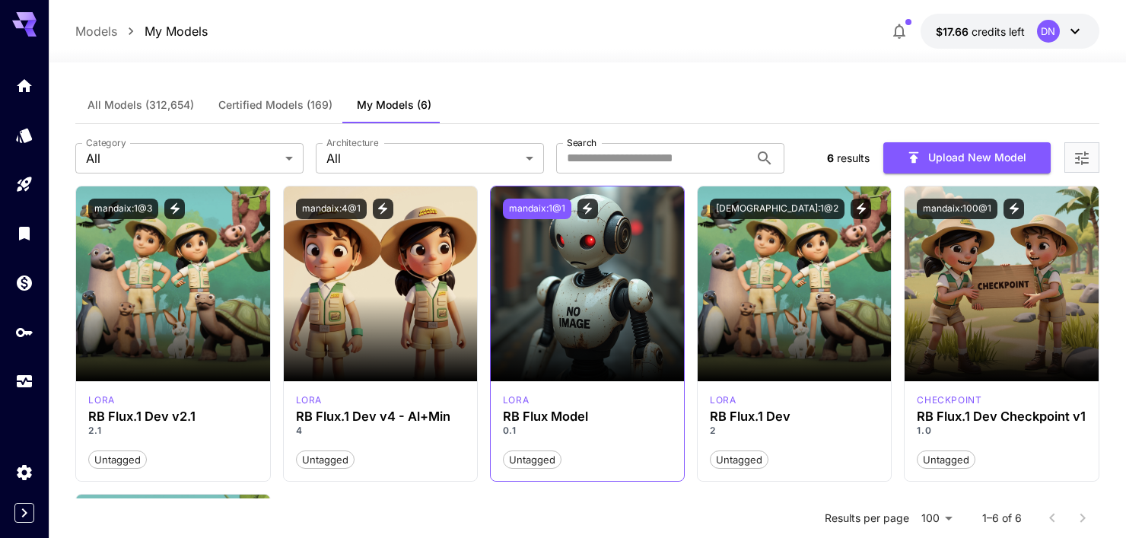
click at [547, 202] on button "mandaix:1@1" at bounding box center [537, 209] width 68 height 21
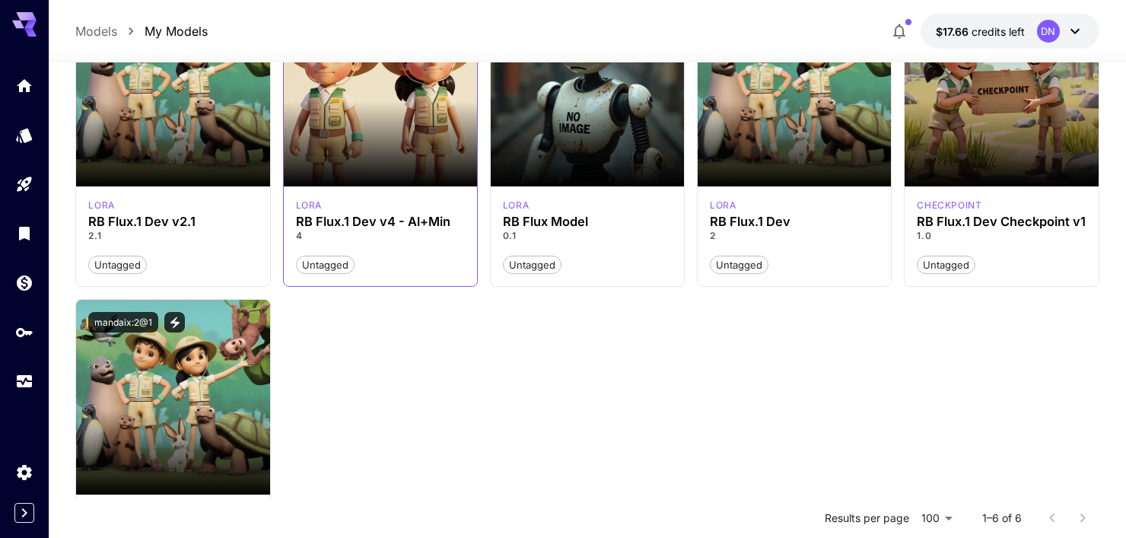
scroll to position [228, 0]
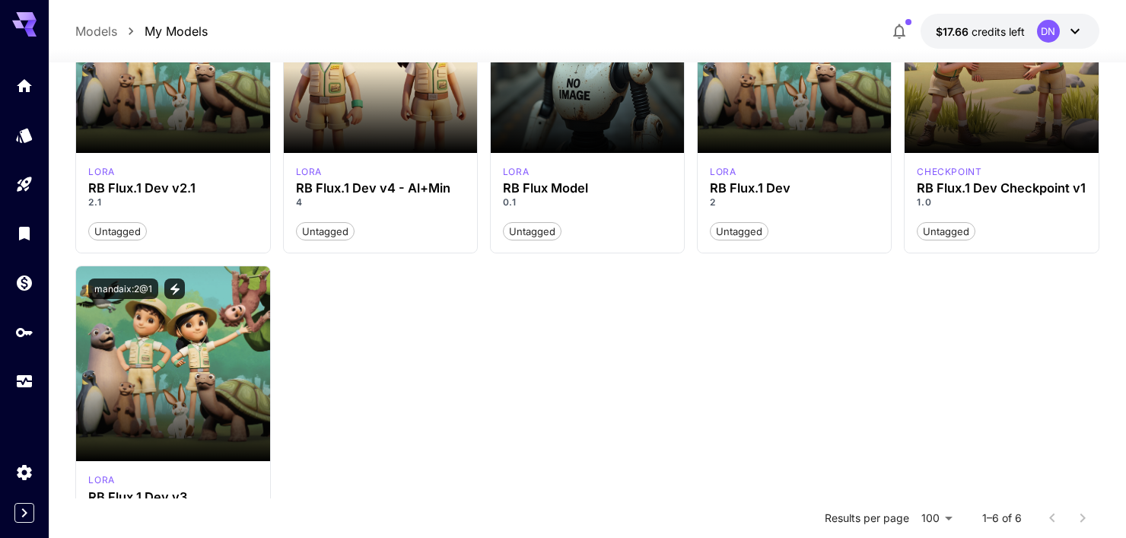
drag, startPoint x: 137, startPoint y: 345, endPoint x: 462, endPoint y: 319, distance: 326.0
click at [462, 319] on div "Launch in Playground mandaix:1@3 [PERSON_NAME] Flux.1 Dev v2.1 2.1 Untagged Lau…" at bounding box center [587, 260] width 1024 height 606
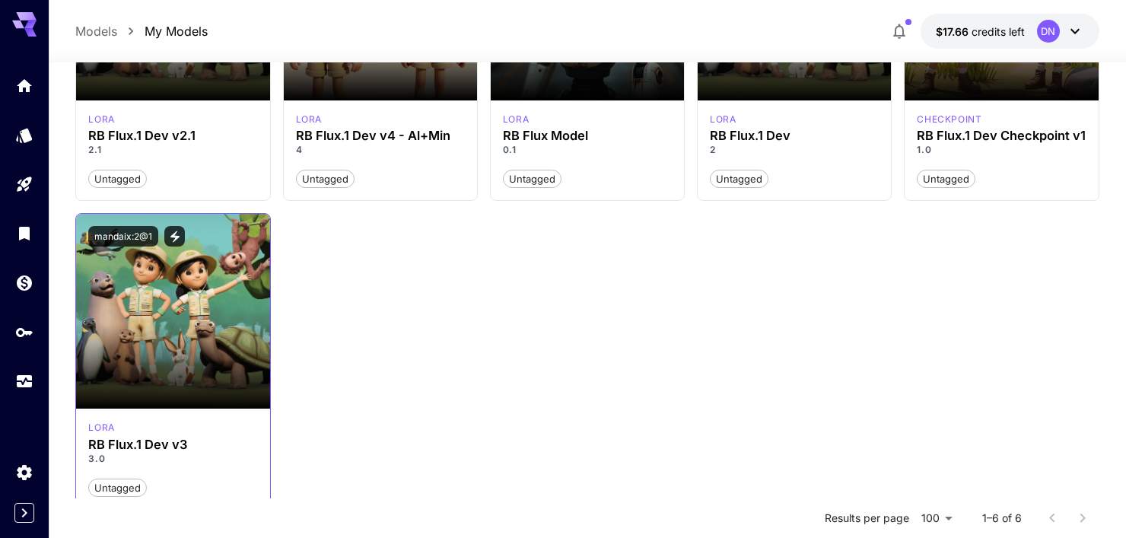
scroll to position [336, 0]
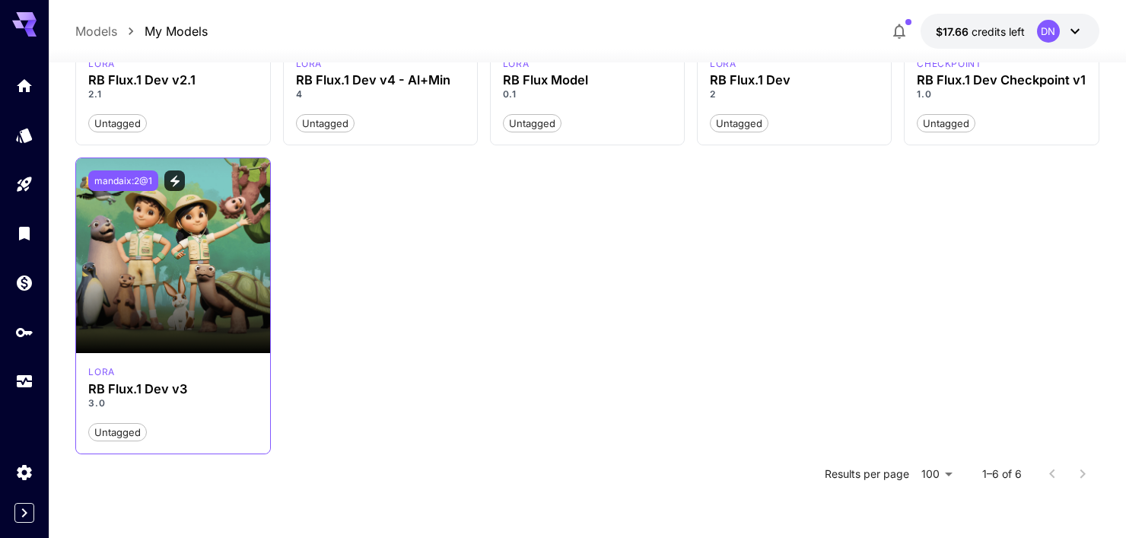
click at [111, 183] on button "mandaix:2@1" at bounding box center [123, 180] width 70 height 21
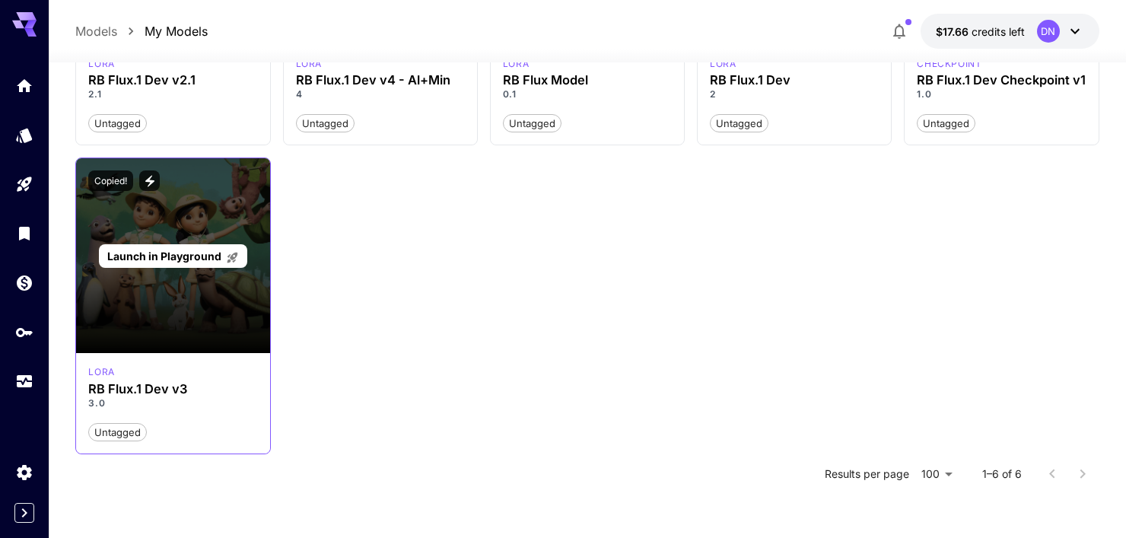
click at [123, 203] on div "Launch in Playground" at bounding box center [172, 255] width 193 height 195
click at [160, 260] on span "Launch in Playground" at bounding box center [164, 256] width 114 height 13
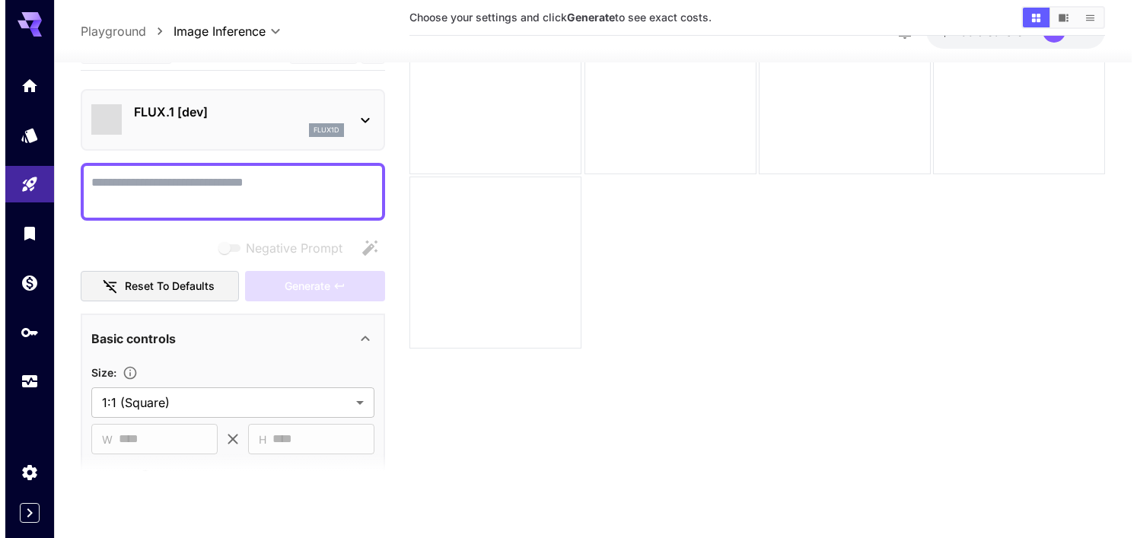
scroll to position [120, 0]
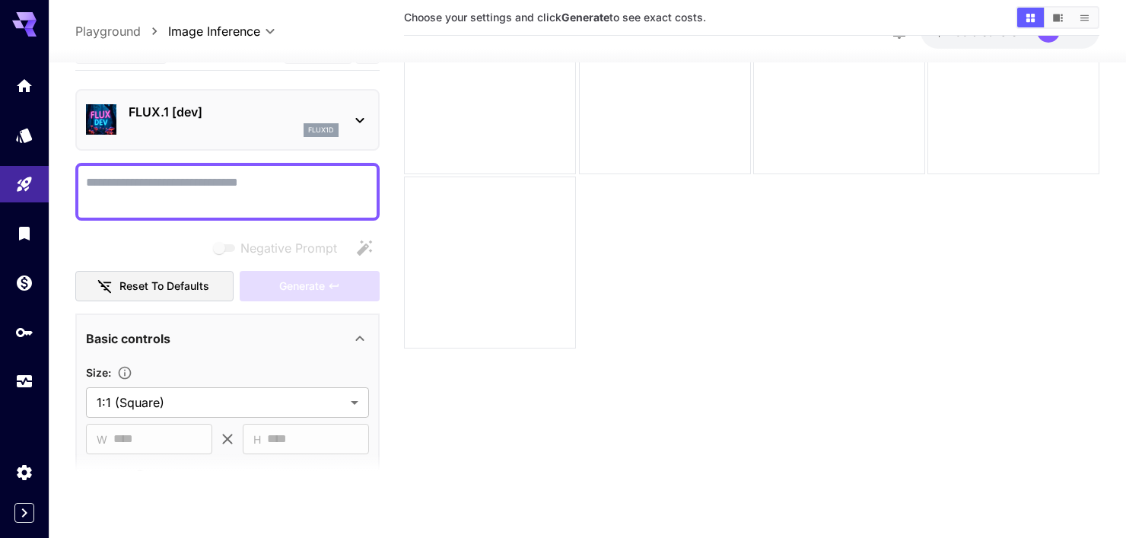
click at [364, 120] on icon at bounding box center [360, 120] width 18 height 18
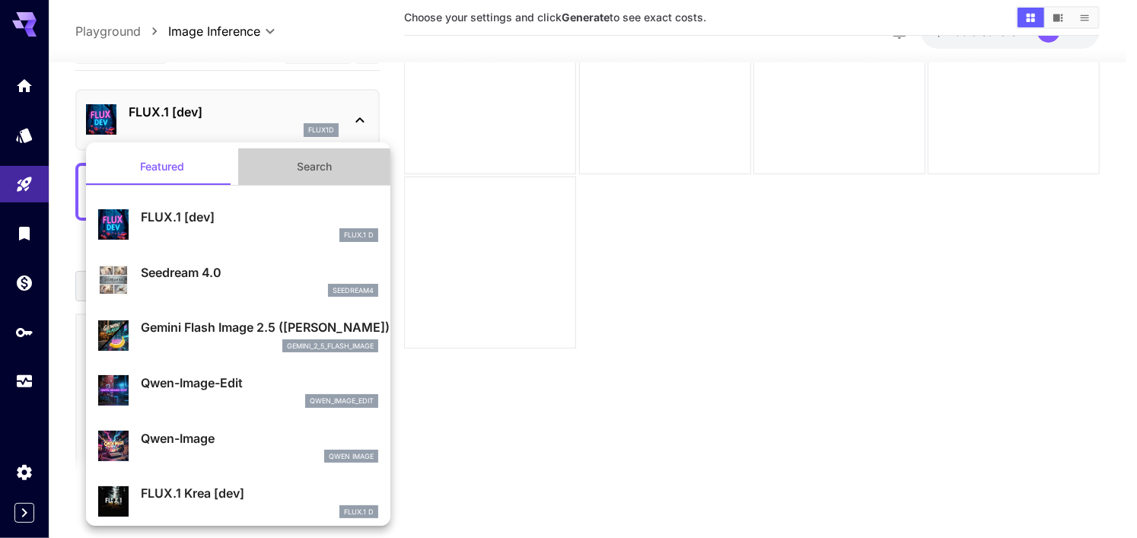
click at [320, 157] on button "Search" at bounding box center [314, 166] width 152 height 37
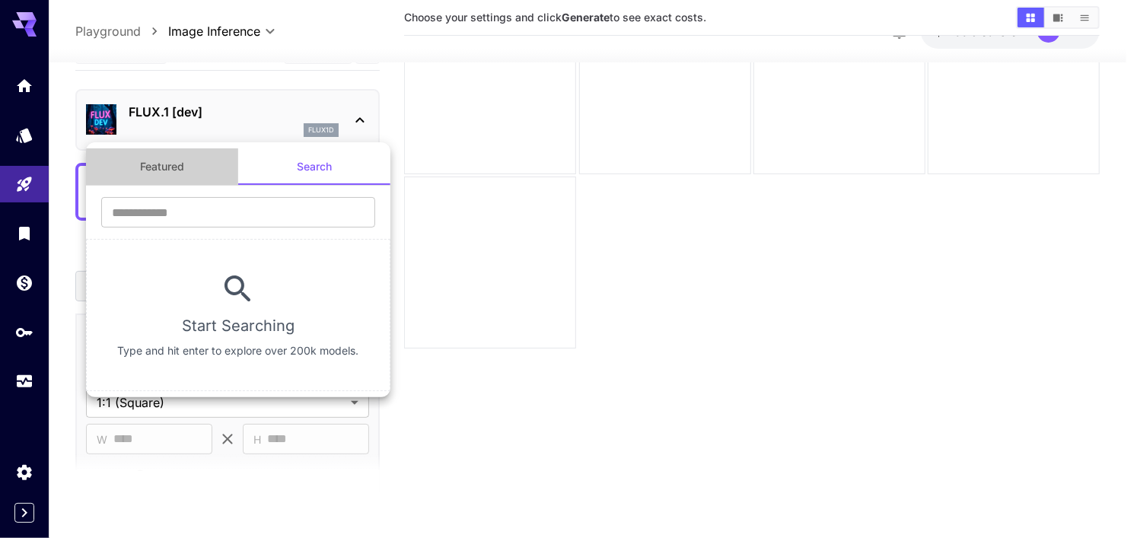
click at [157, 161] on button "Featured" at bounding box center [162, 166] width 152 height 37
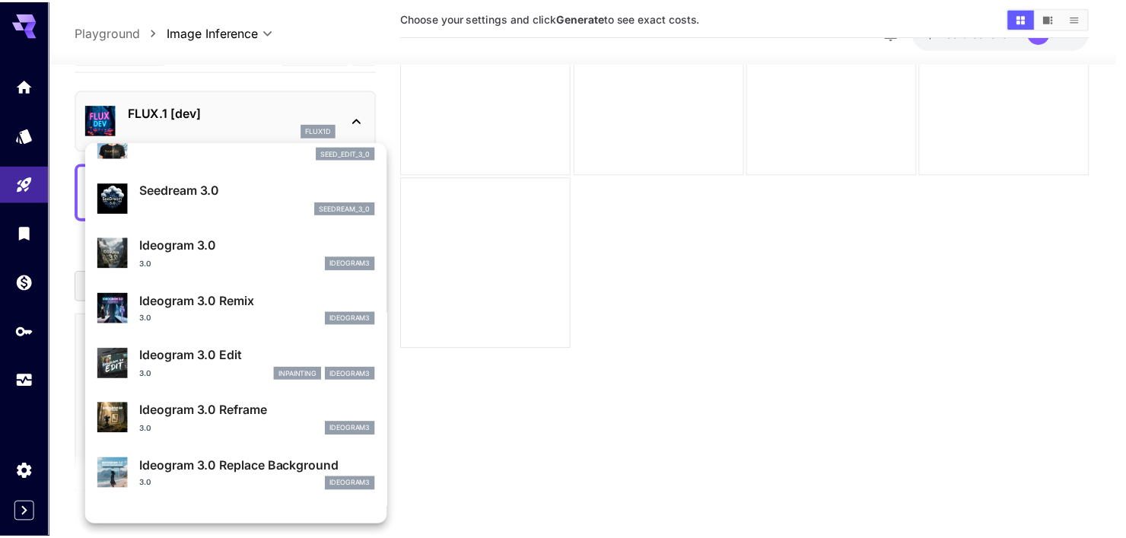
scroll to position [687, 0]
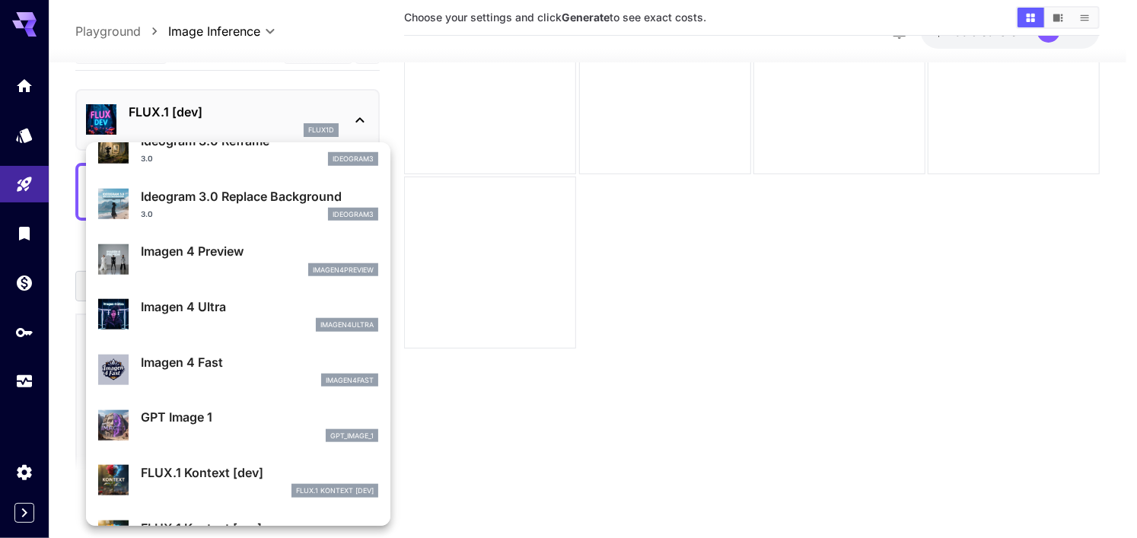
click at [598, 498] on div at bounding box center [568, 269] width 1137 height 538
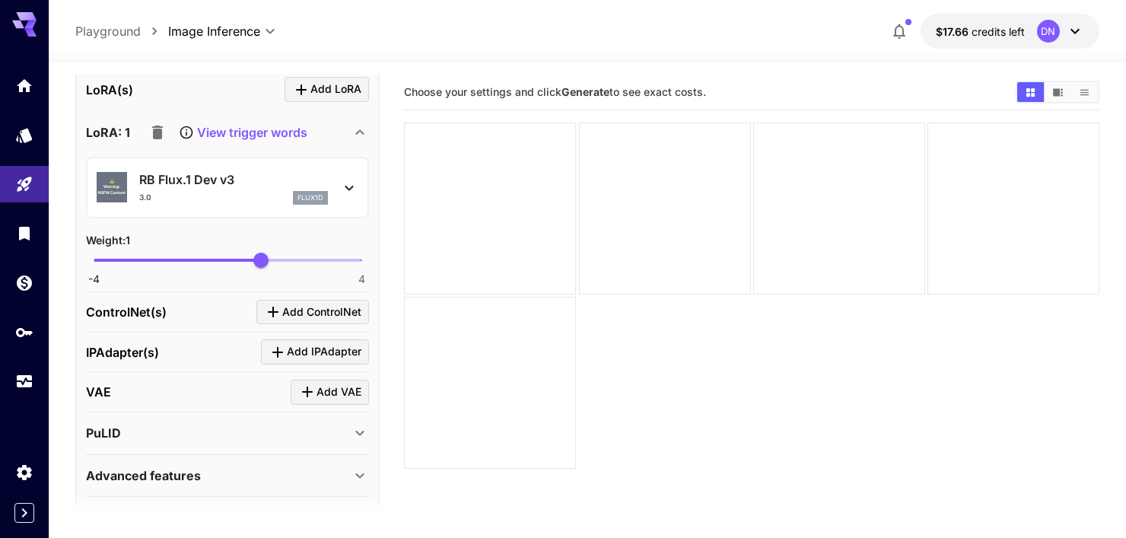
scroll to position [533, 0]
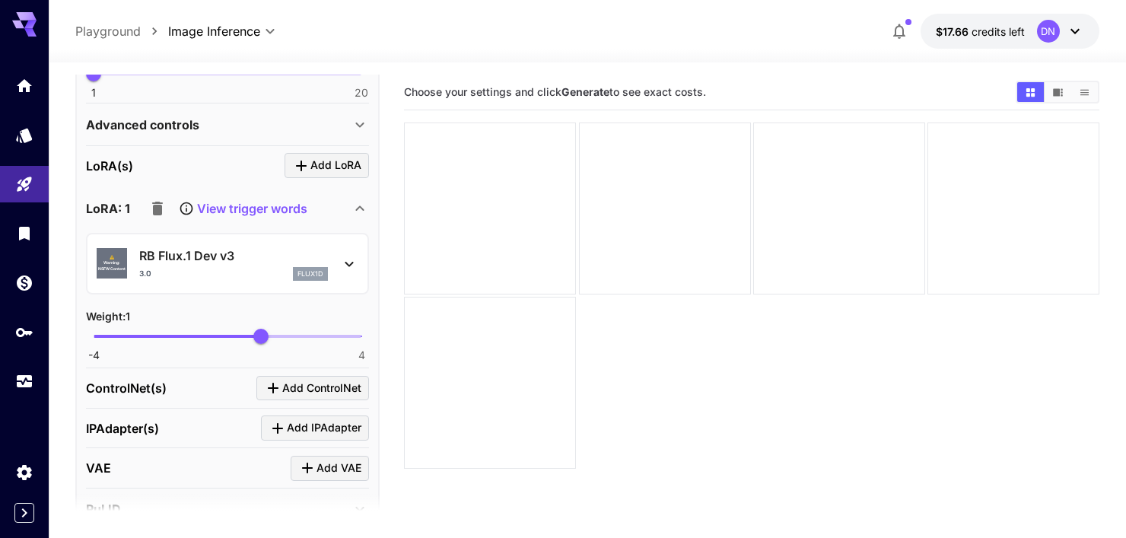
click at [348, 118] on div "Advanced controls" at bounding box center [218, 125] width 265 height 18
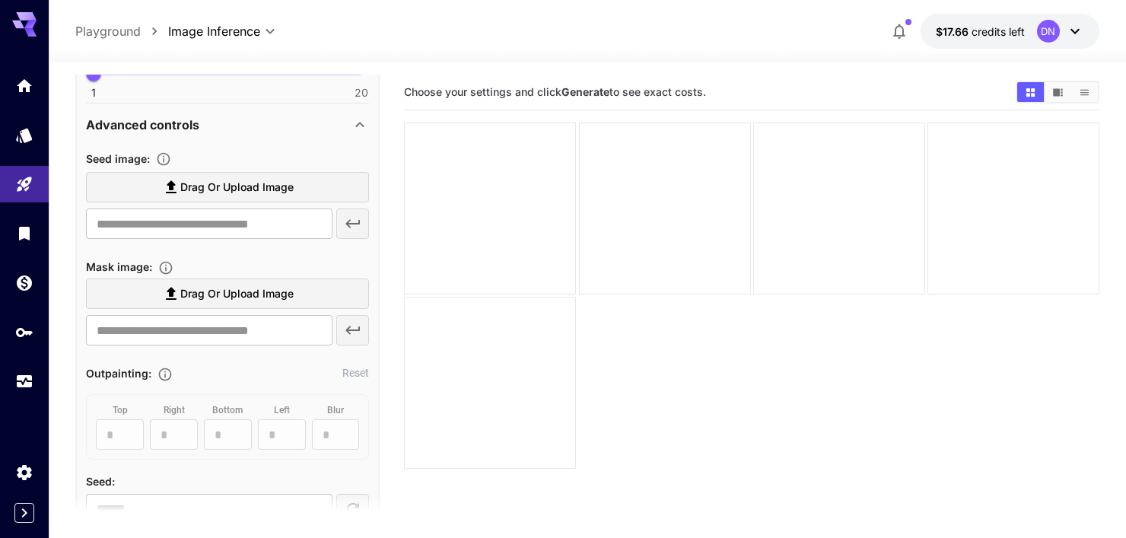
click at [348, 118] on div "Advanced controls" at bounding box center [218, 125] width 265 height 18
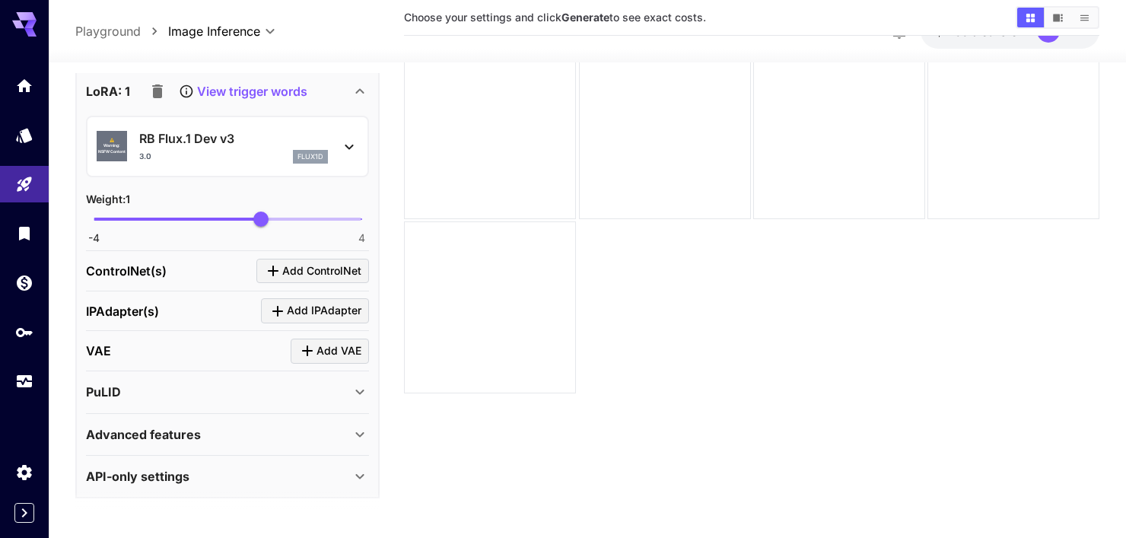
scroll to position [76, 0]
click at [268, 469] on div "API-only settings" at bounding box center [218, 476] width 265 height 18
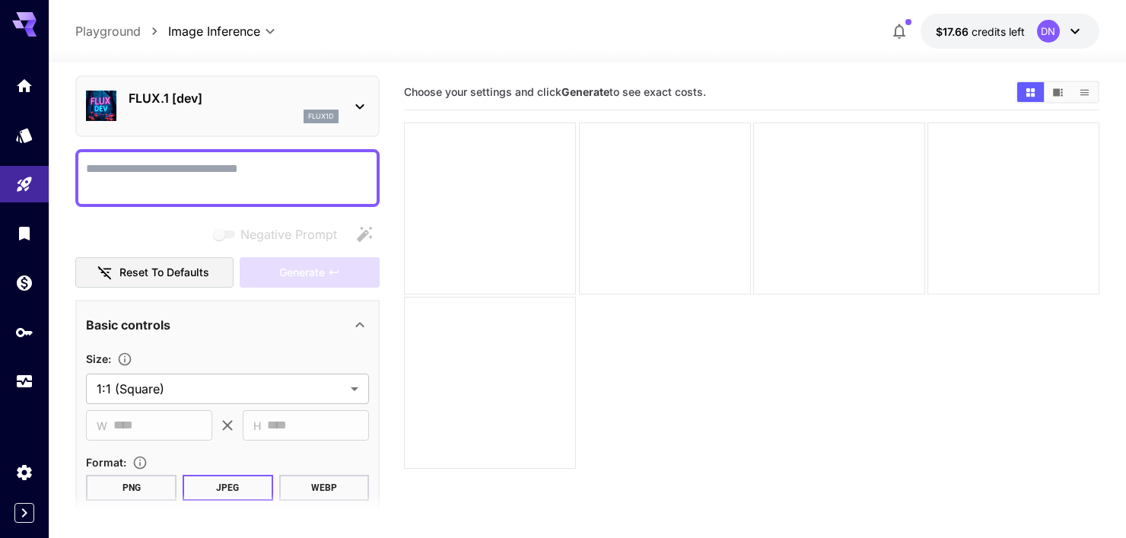
scroll to position [0, 0]
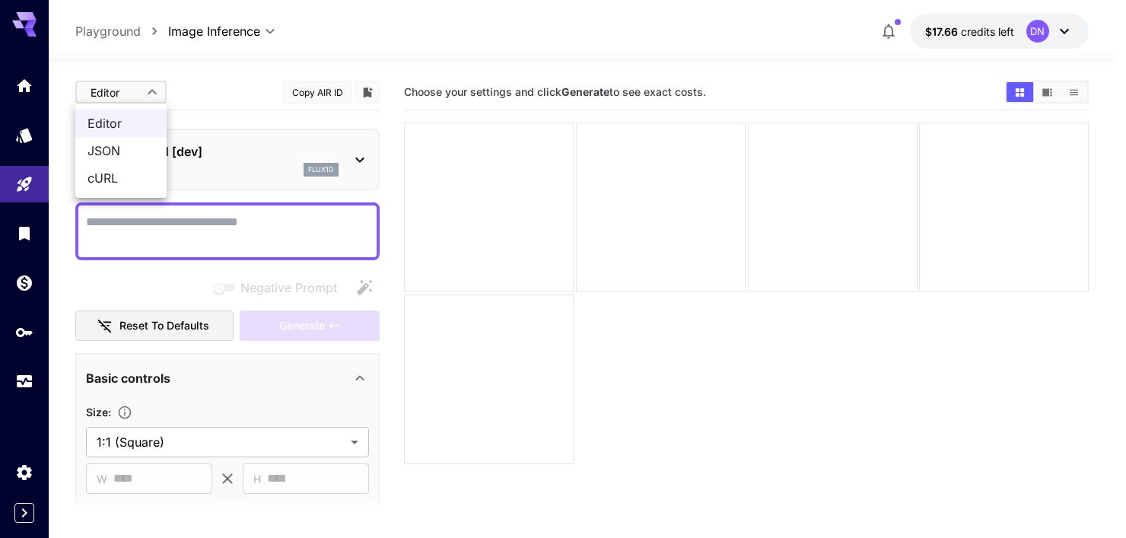
click at [135, 91] on body "**********" at bounding box center [563, 329] width 1126 height 658
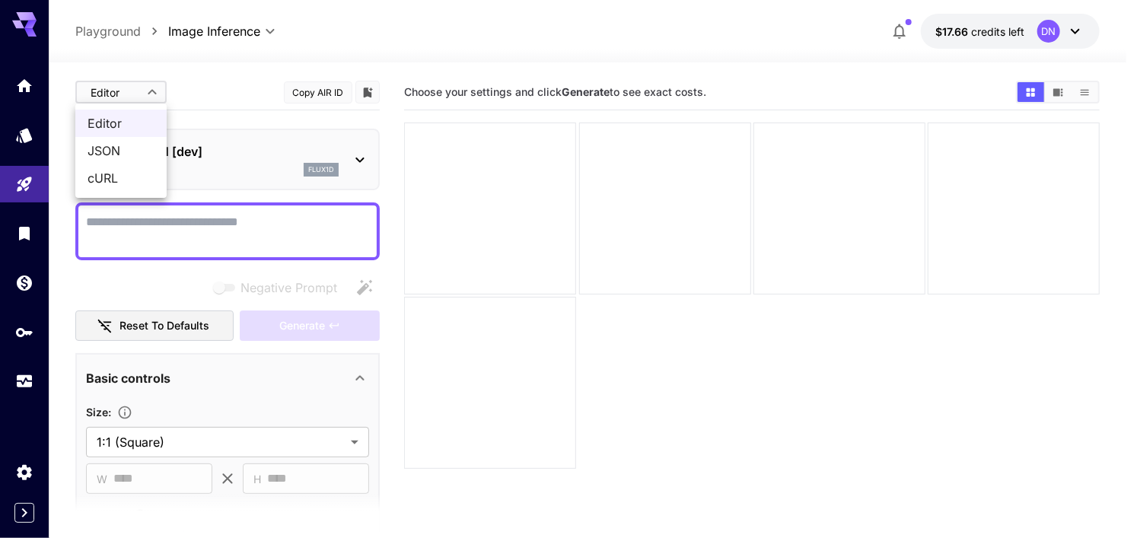
click at [135, 174] on span "cURL" at bounding box center [121, 178] width 67 height 18
type input "****"
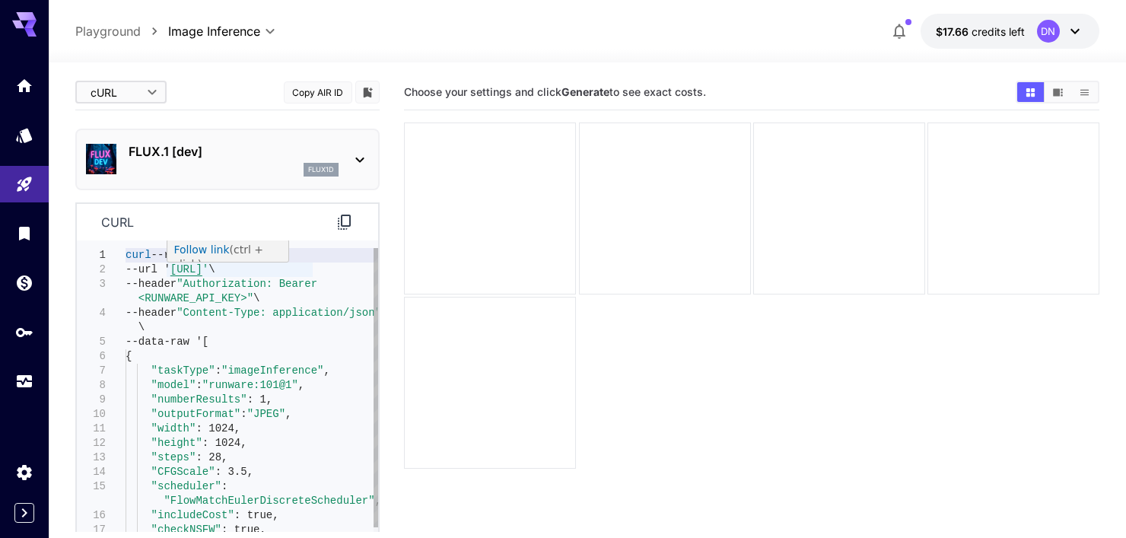
type textarea "**********"
drag, startPoint x: 166, startPoint y: 269, endPoint x: 314, endPoint y: 270, distance: 148.4
click at [314, 270] on div "curl --request POST \ --url ' [URL] ' \ --header "Authorization: Bearer <RUNWAR…" at bounding box center [252, 486] width 253 height 477
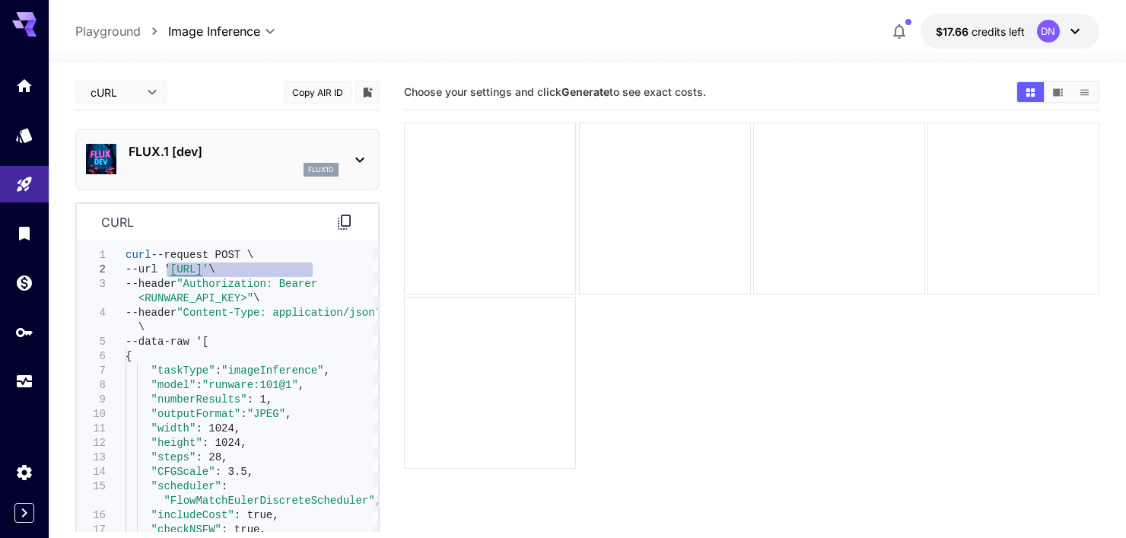
click at [148, 83] on body "**********" at bounding box center [563, 329] width 1126 height 658
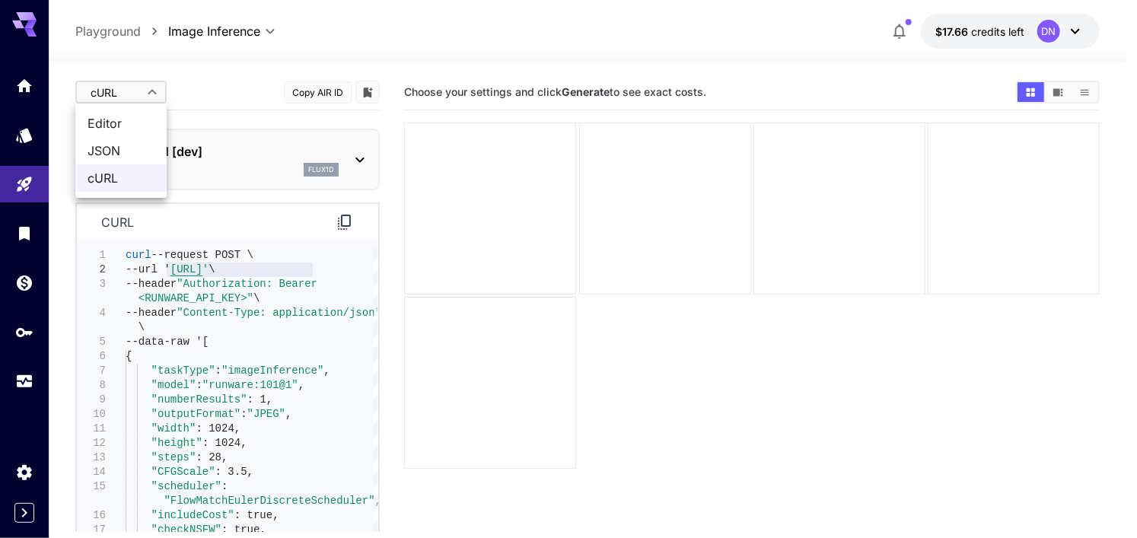
click at [139, 124] on span "Editor" at bounding box center [121, 123] width 67 height 18
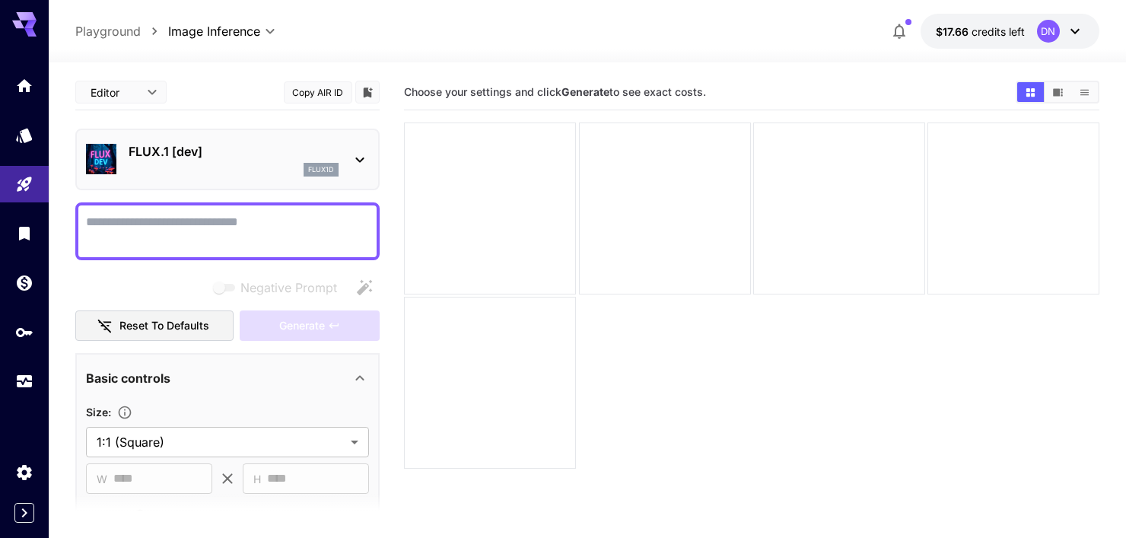
click at [147, 85] on body "**********" at bounding box center [563, 329] width 1126 height 658
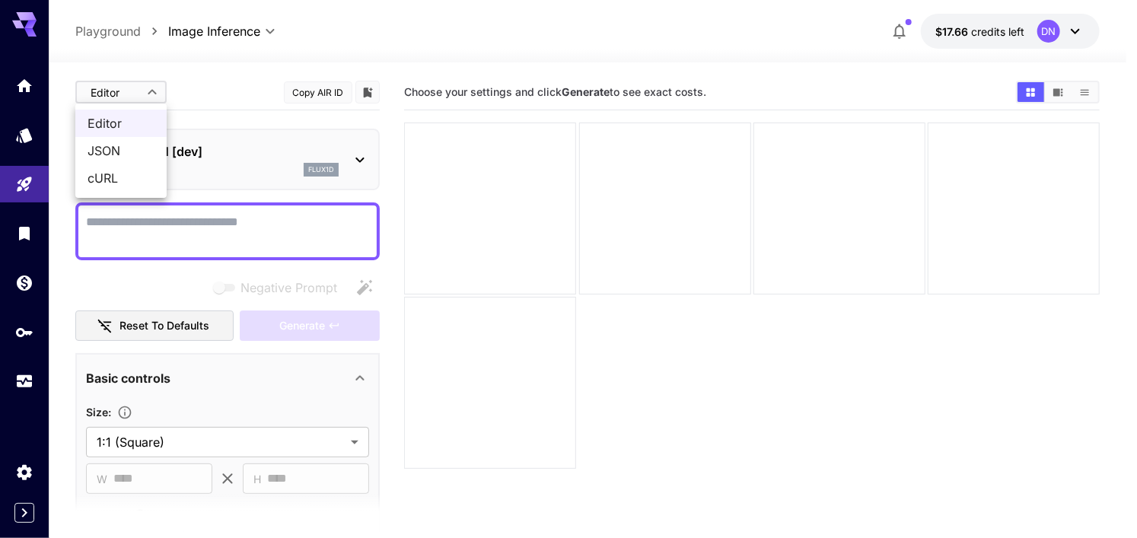
click at [140, 183] on span "cURL" at bounding box center [121, 178] width 67 height 18
type input "****"
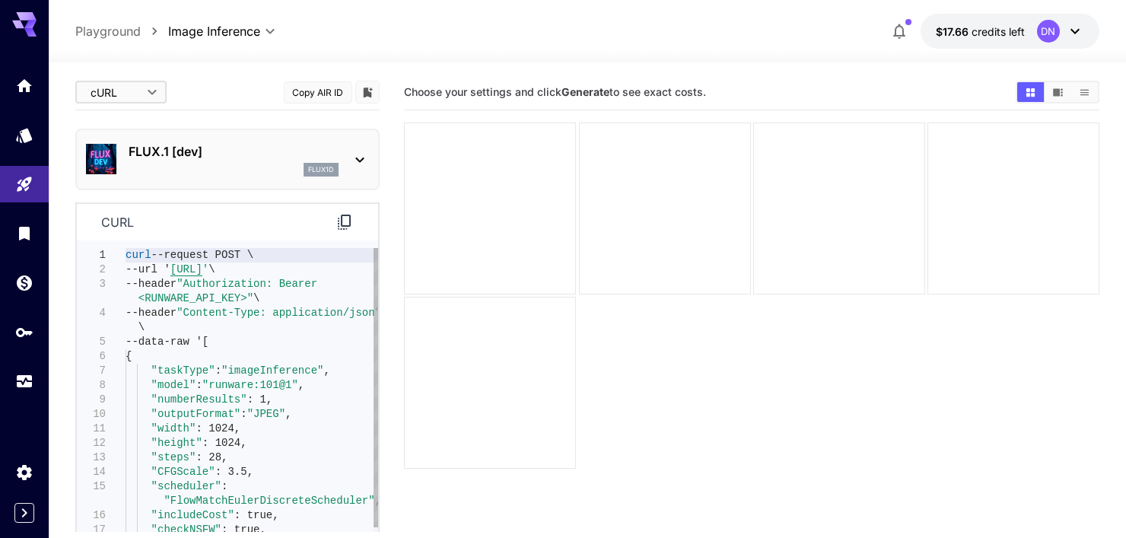
type textarea "**********"
drag, startPoint x: 272, startPoint y: 284, endPoint x: 236, endPoint y: 298, distance: 39.3
click at [236, 298] on div "curl --request POST \ --url ' [URL] ' \ --header "Authorization: Bearer <RUNWAR…" at bounding box center [252, 486] width 253 height 477
